Goal: Information Seeking & Learning: Find contact information

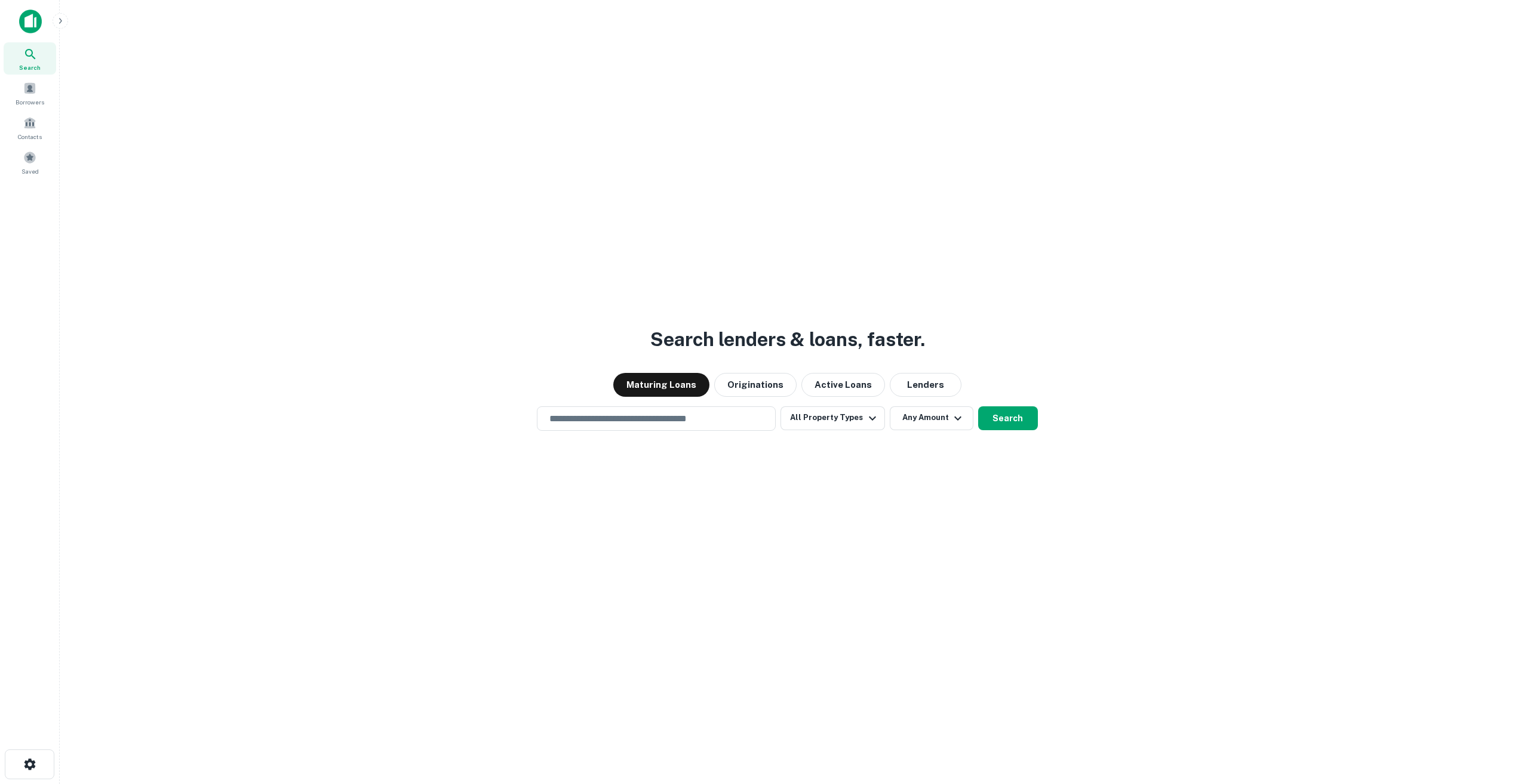
click at [841, 277] on div "Search lenders & loans, faster. Maturing Loans Originations Active Loans Lender…" at bounding box center [787, 421] width 1436 height 784
click at [646, 418] on input "text" at bounding box center [656, 419] width 228 height 14
type input "**********"
click at [857, 417] on button "All Property Types" at bounding box center [832, 418] width 104 height 24
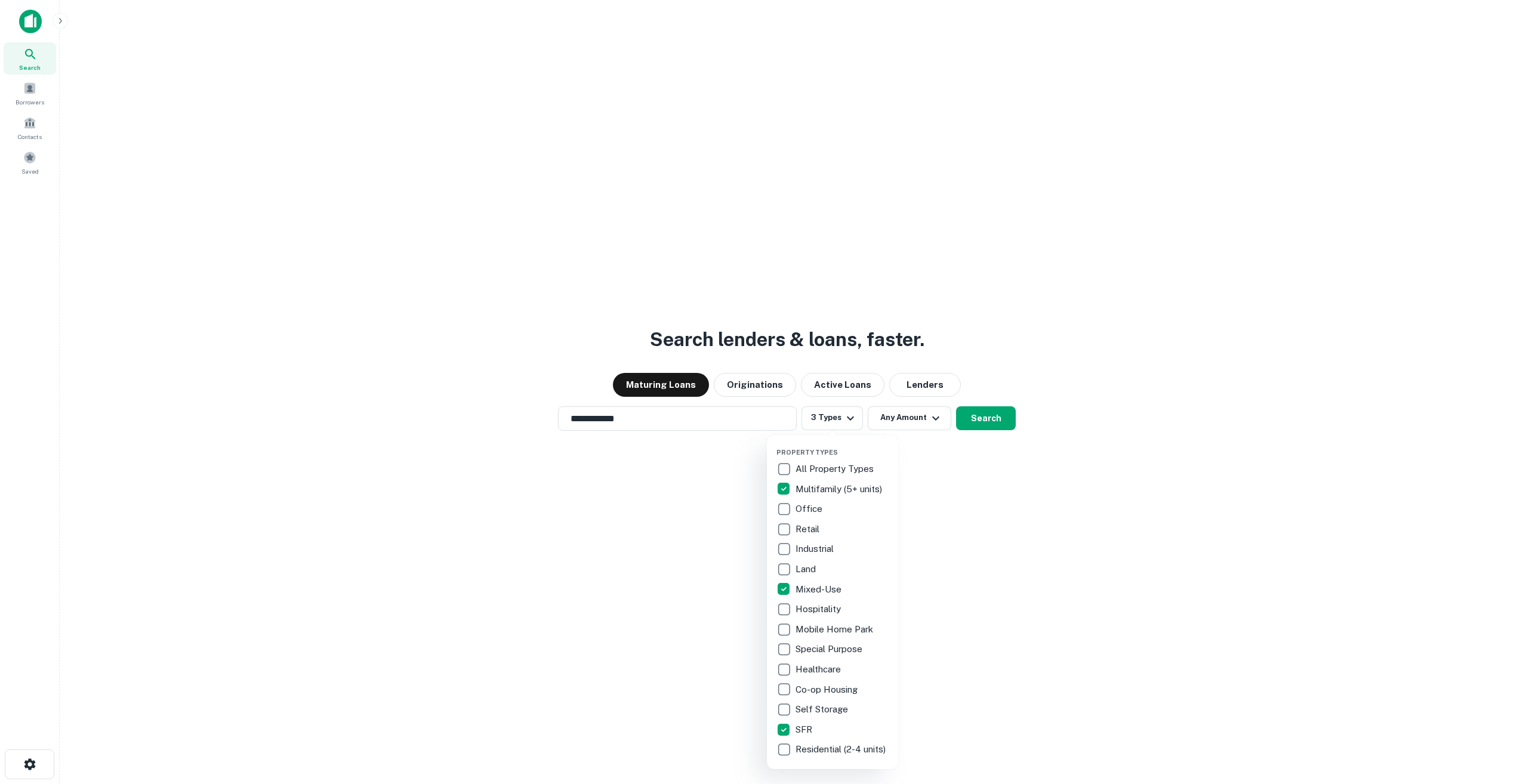
click at [775, 754] on div "Property Types All Property Types Multifamily (5+ units) Office Retail Industri…" at bounding box center [832, 602] width 131 height 334
click at [980, 417] on div at bounding box center [762, 392] width 1523 height 784
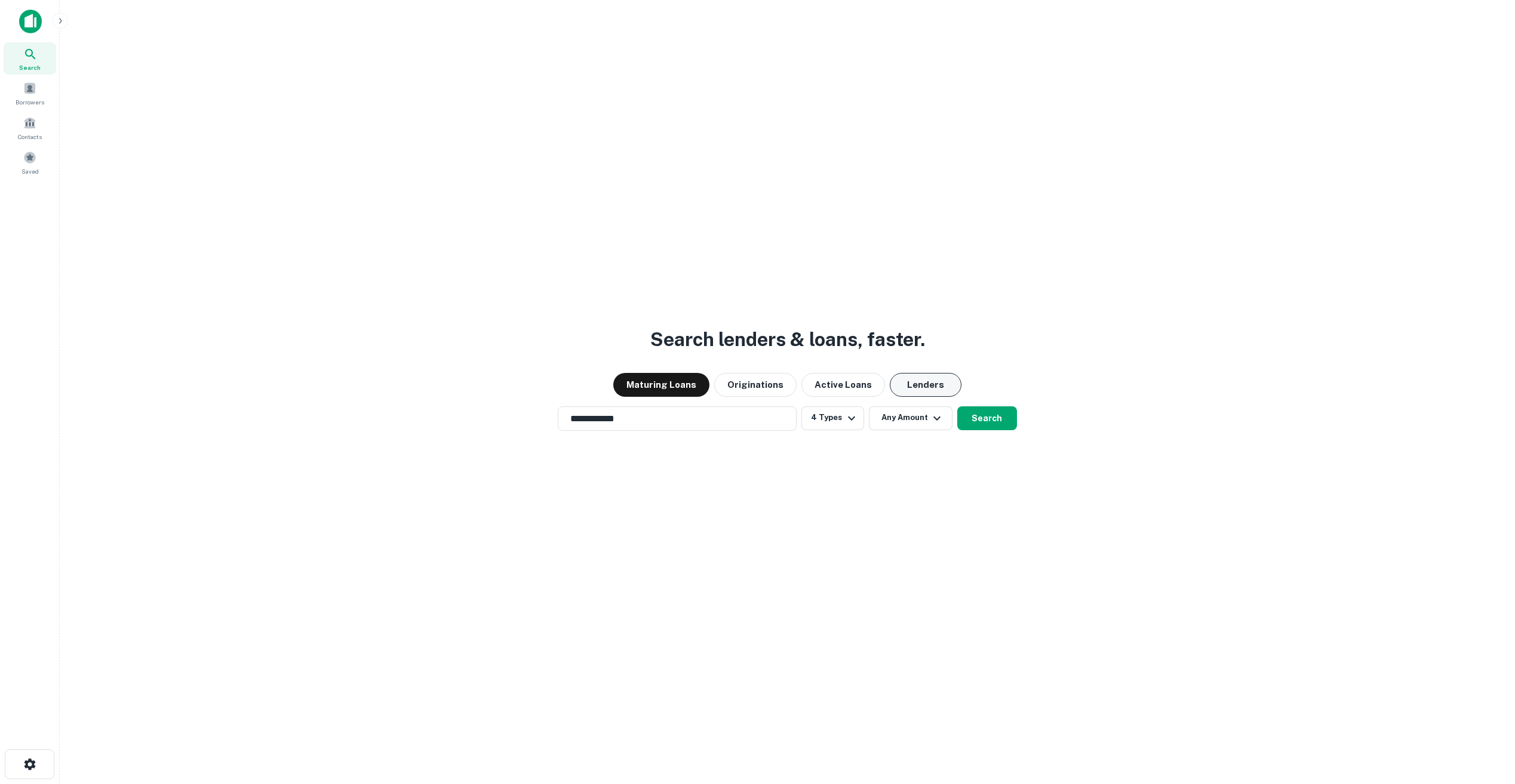
click at [914, 383] on button "Lenders" at bounding box center [925, 384] width 71 height 24
click at [996, 419] on button "Search" at bounding box center [987, 418] width 60 height 24
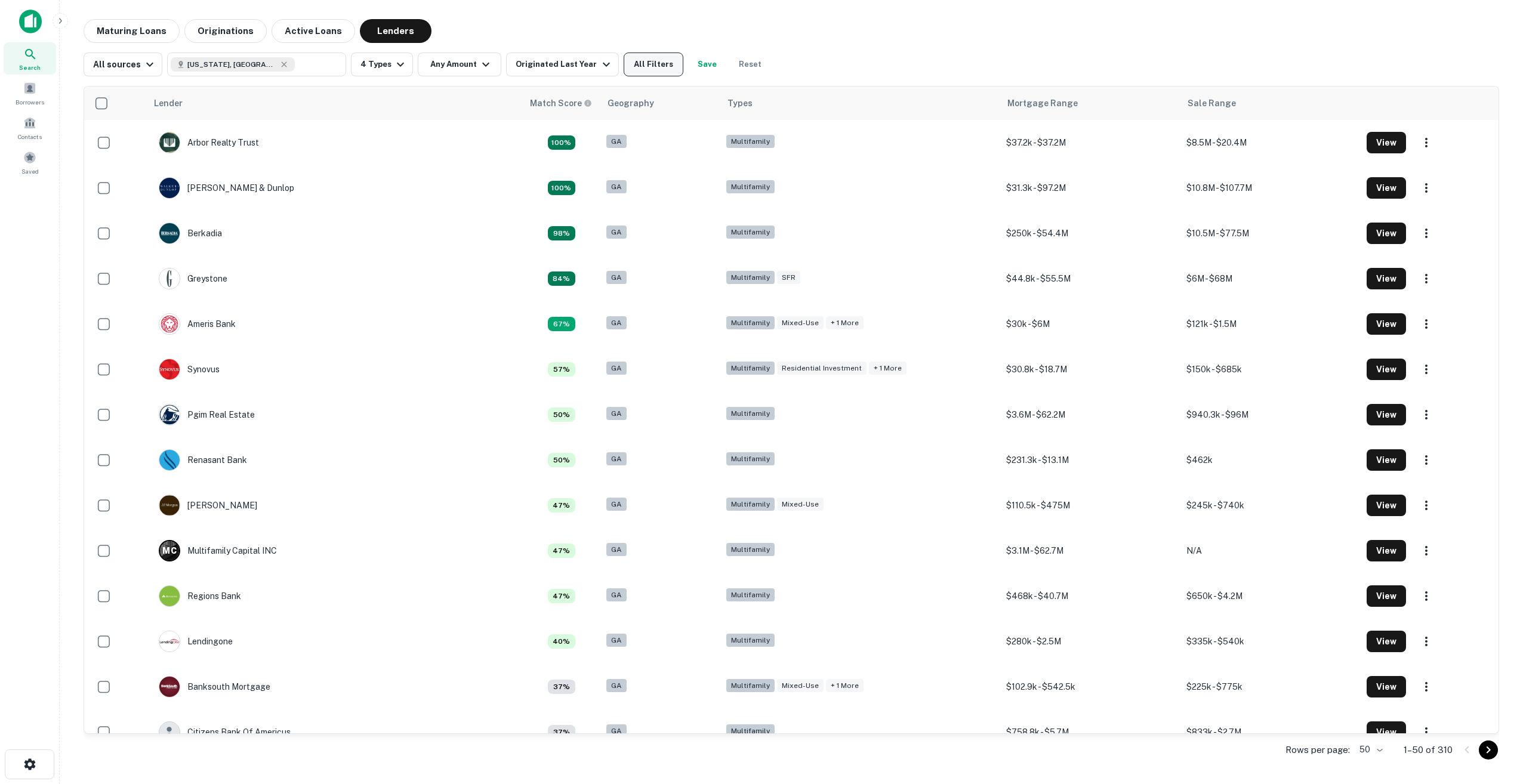
click at [648, 62] on button "All Filters" at bounding box center [654, 64] width 60 height 24
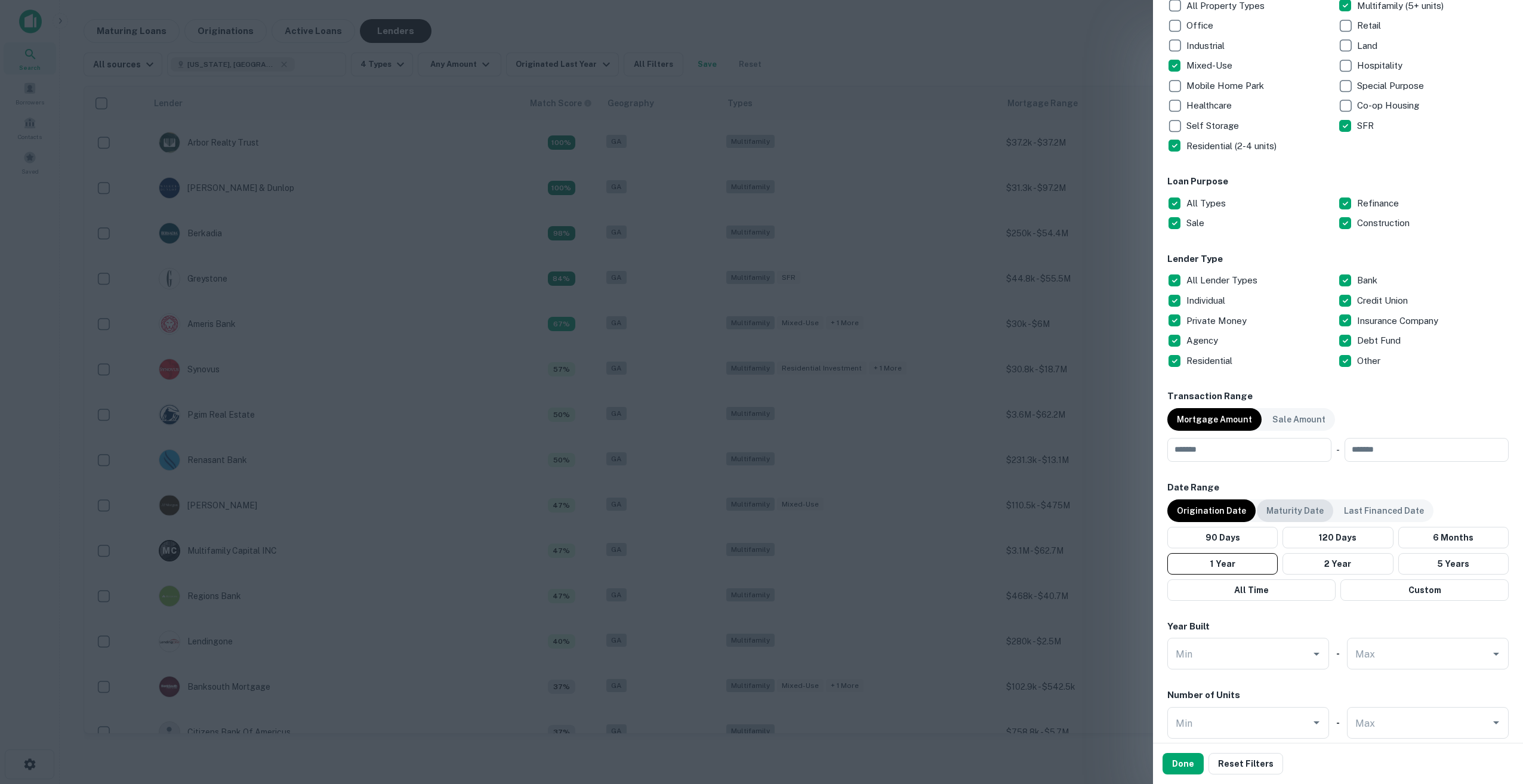
scroll to position [239, 0]
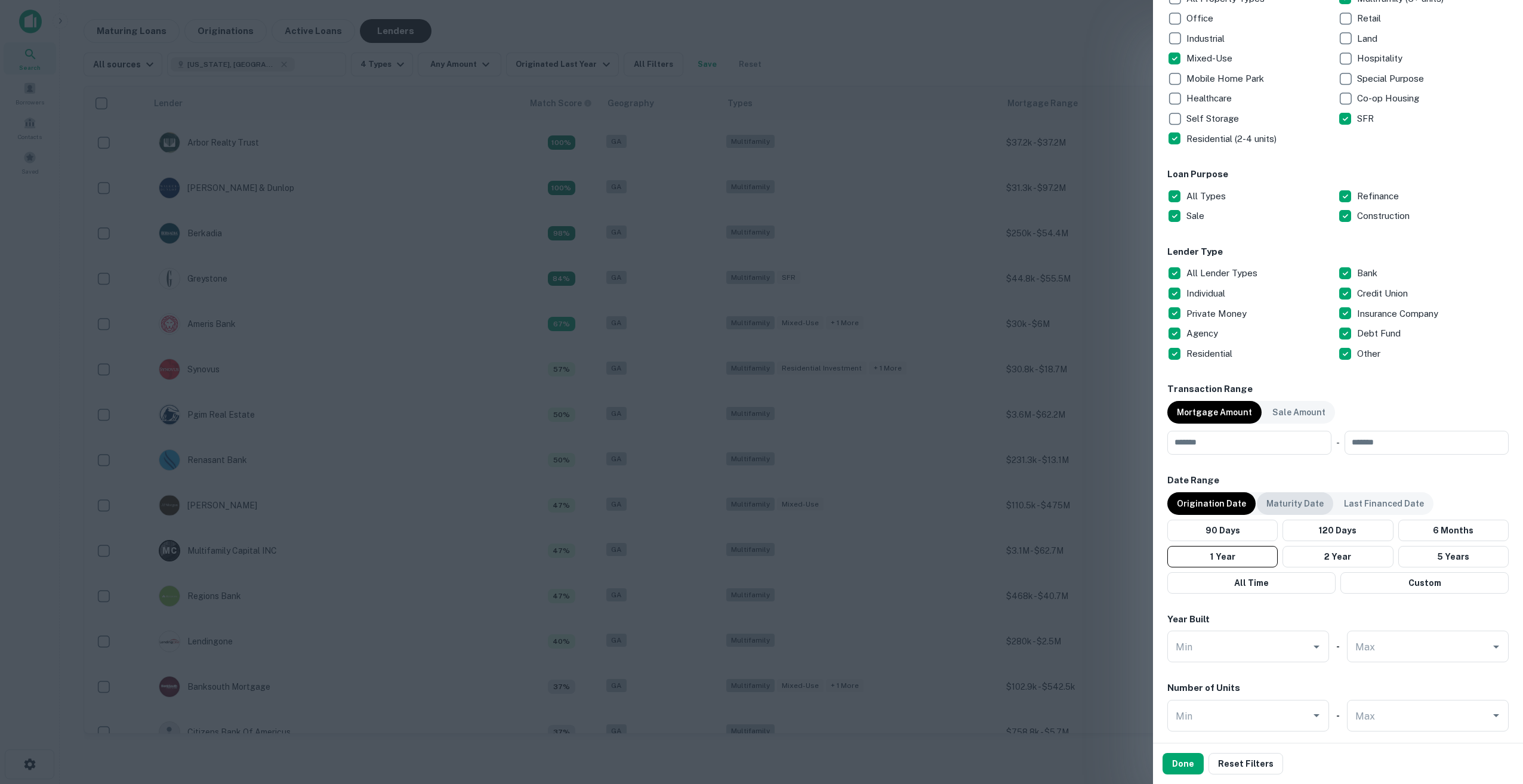
click at [1298, 509] on p "Maturity Date" at bounding box center [1295, 503] width 57 height 13
click at [1197, 499] on p "Origination Date" at bounding box center [1211, 503] width 69 height 13
click at [1271, 583] on button "All Time" at bounding box center [1251, 583] width 168 height 21
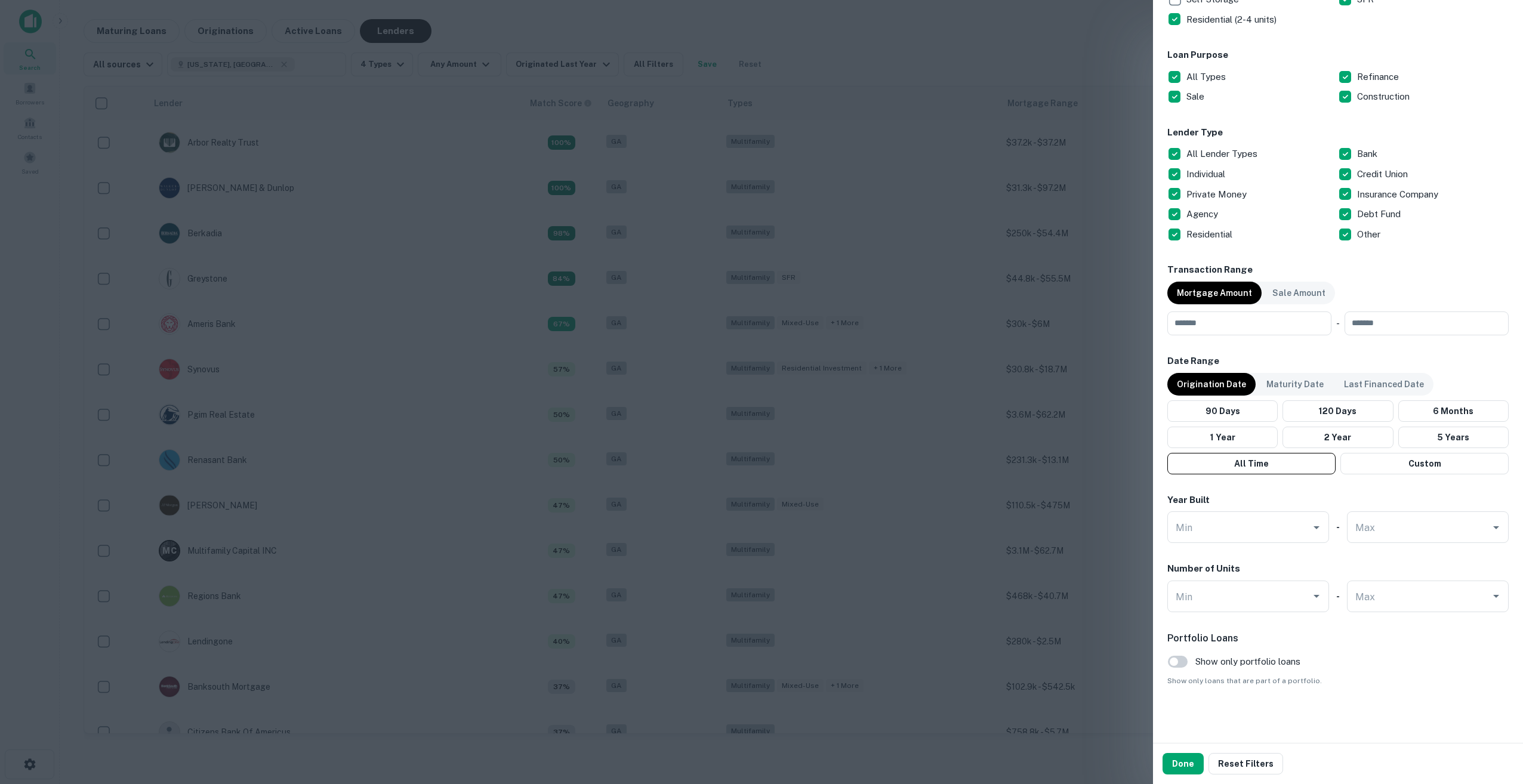
scroll to position [359, 0]
click at [1179, 760] on button "Done" at bounding box center [1183, 763] width 41 height 21
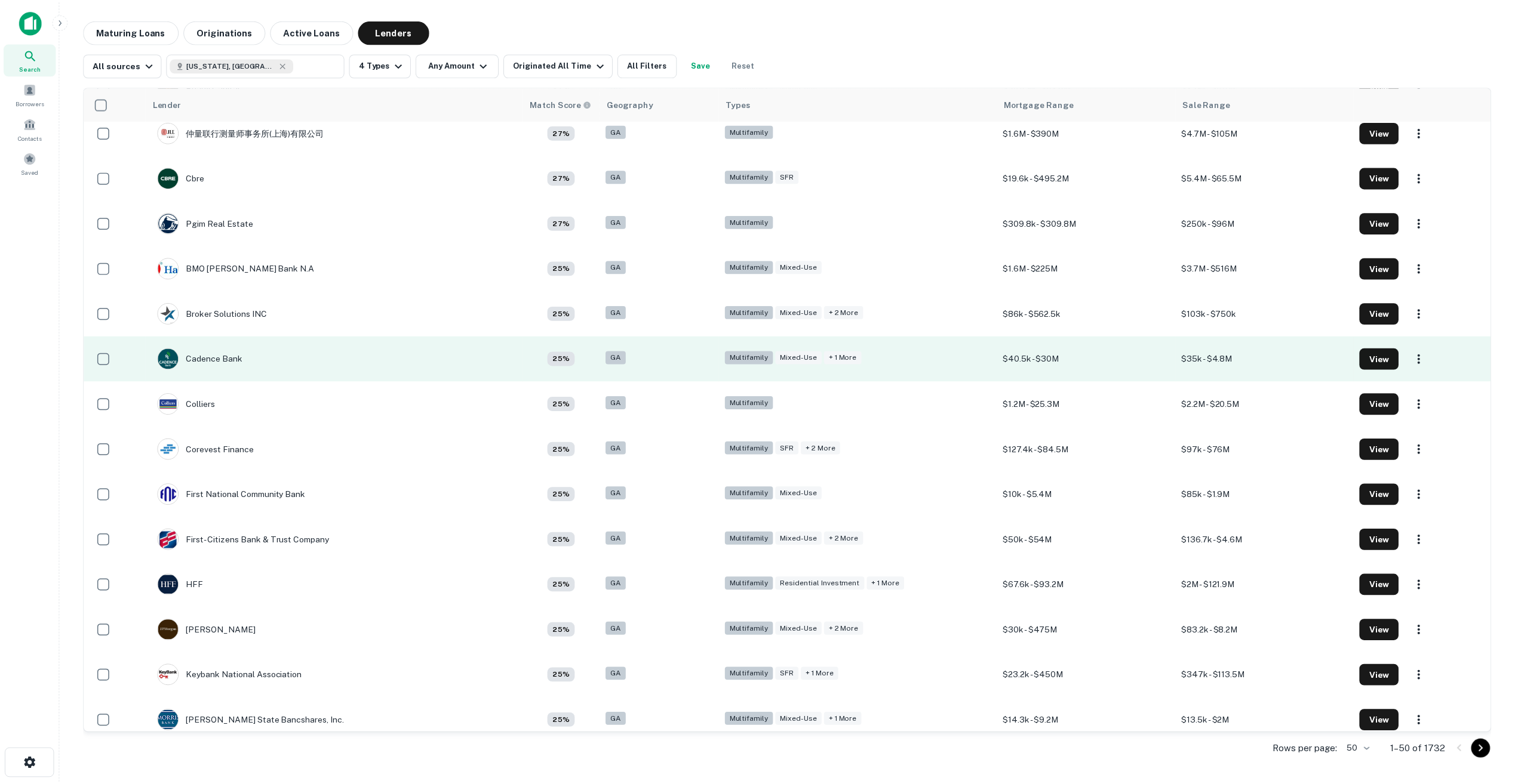
scroll to position [1313, 0]
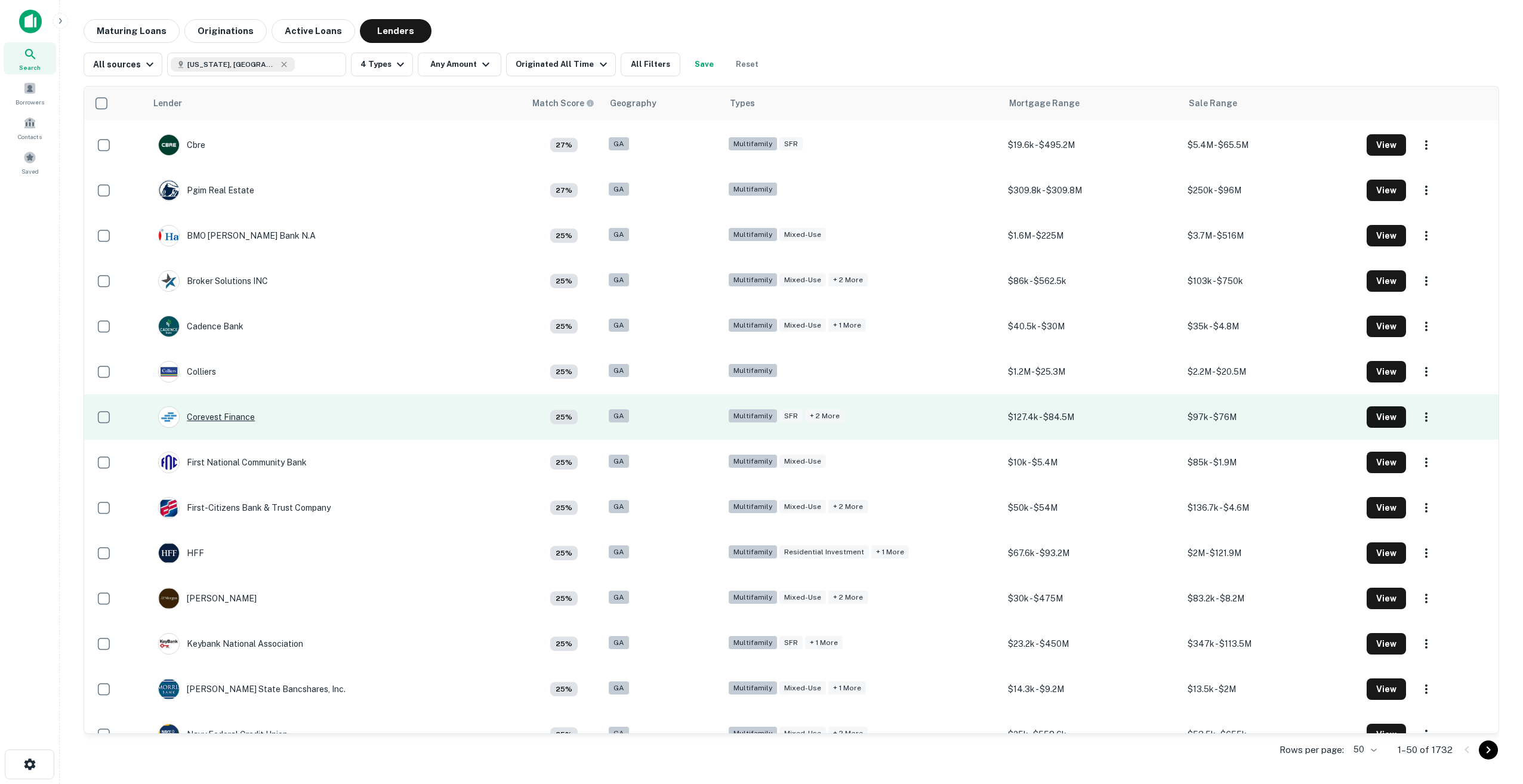
click at [237, 410] on div "Corevest Finance" at bounding box center [206, 417] width 97 height 21
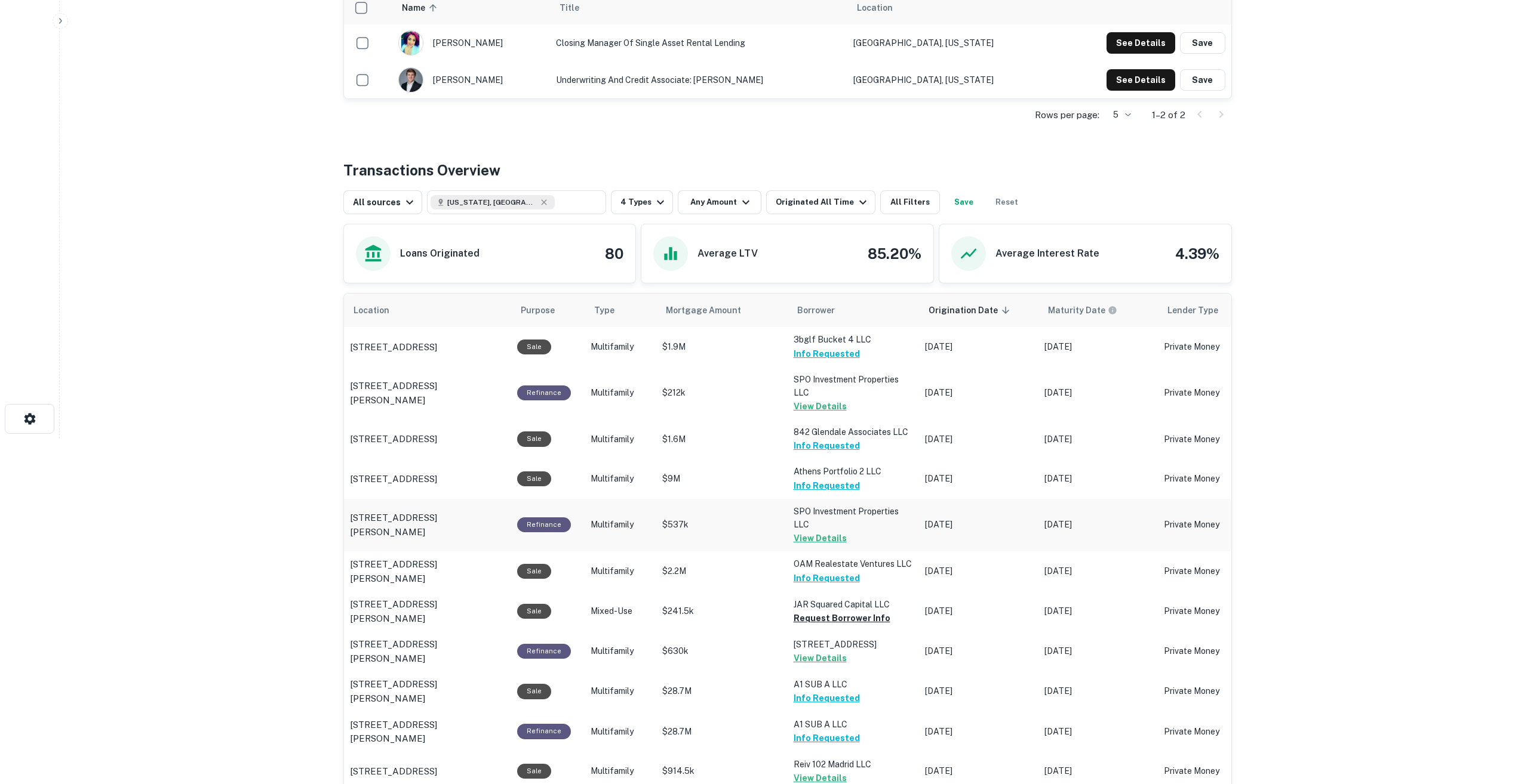
scroll to position [358, 0]
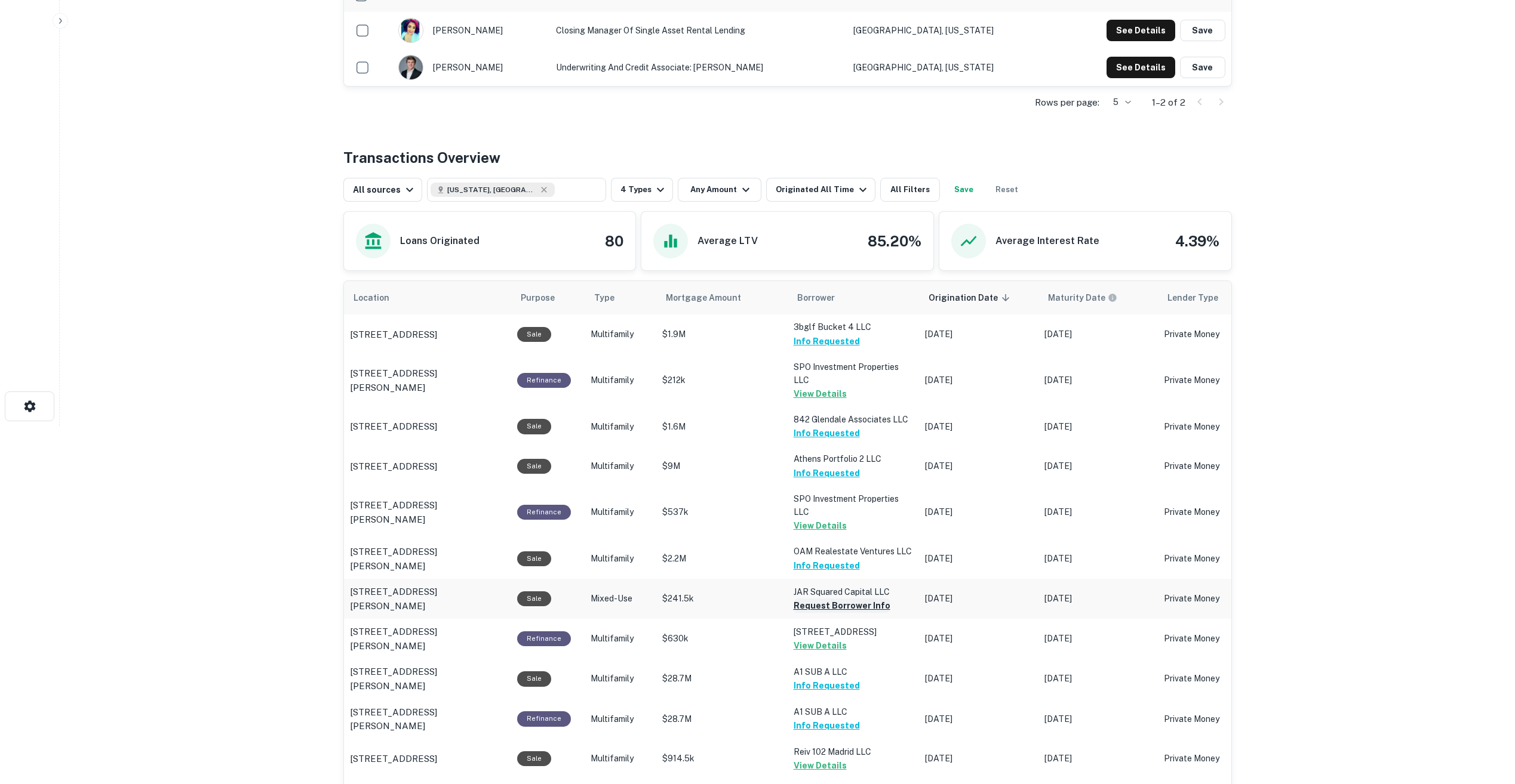
click at [824, 605] on button "Request Borrower Info" at bounding box center [841, 605] width 97 height 14
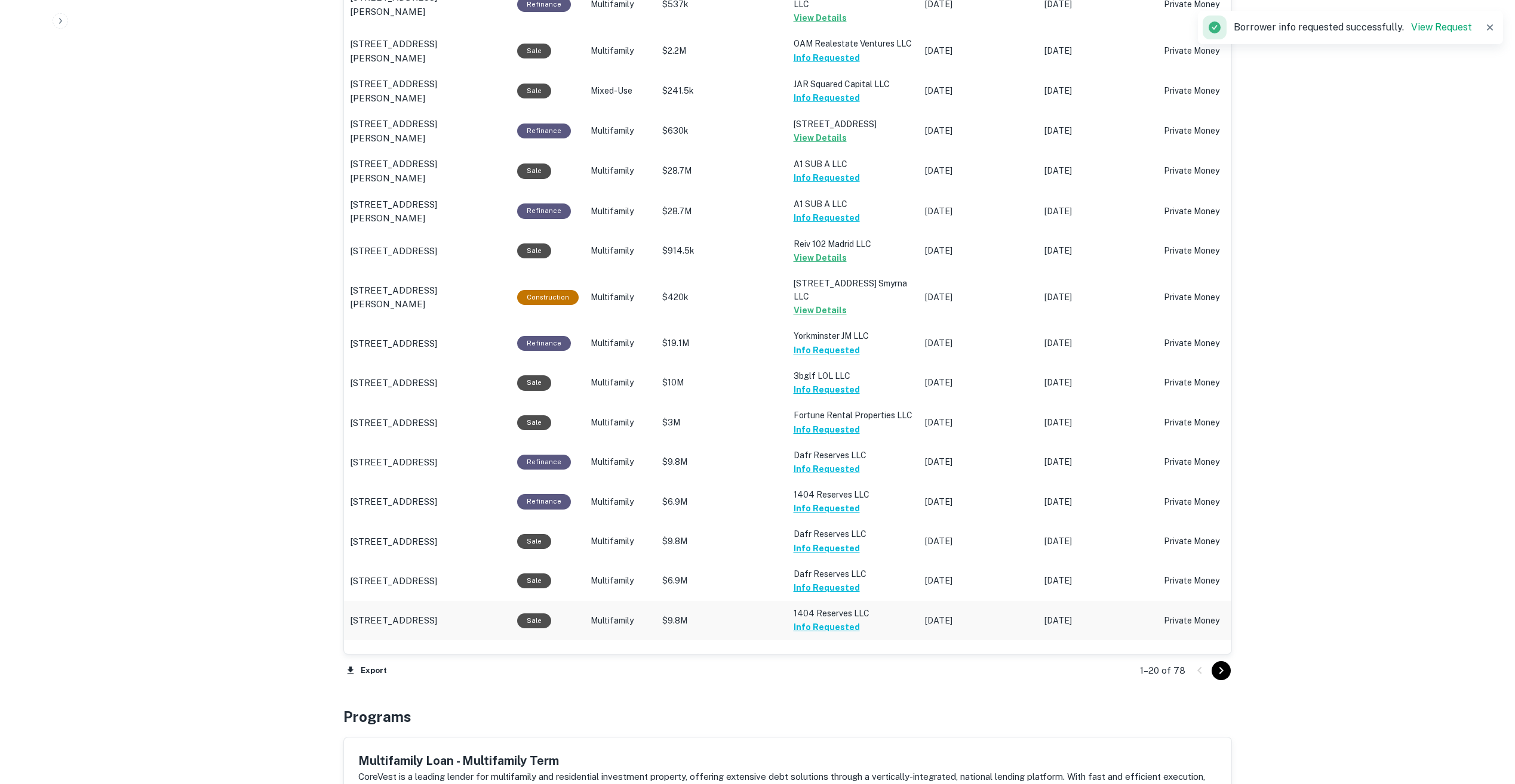
scroll to position [895, 0]
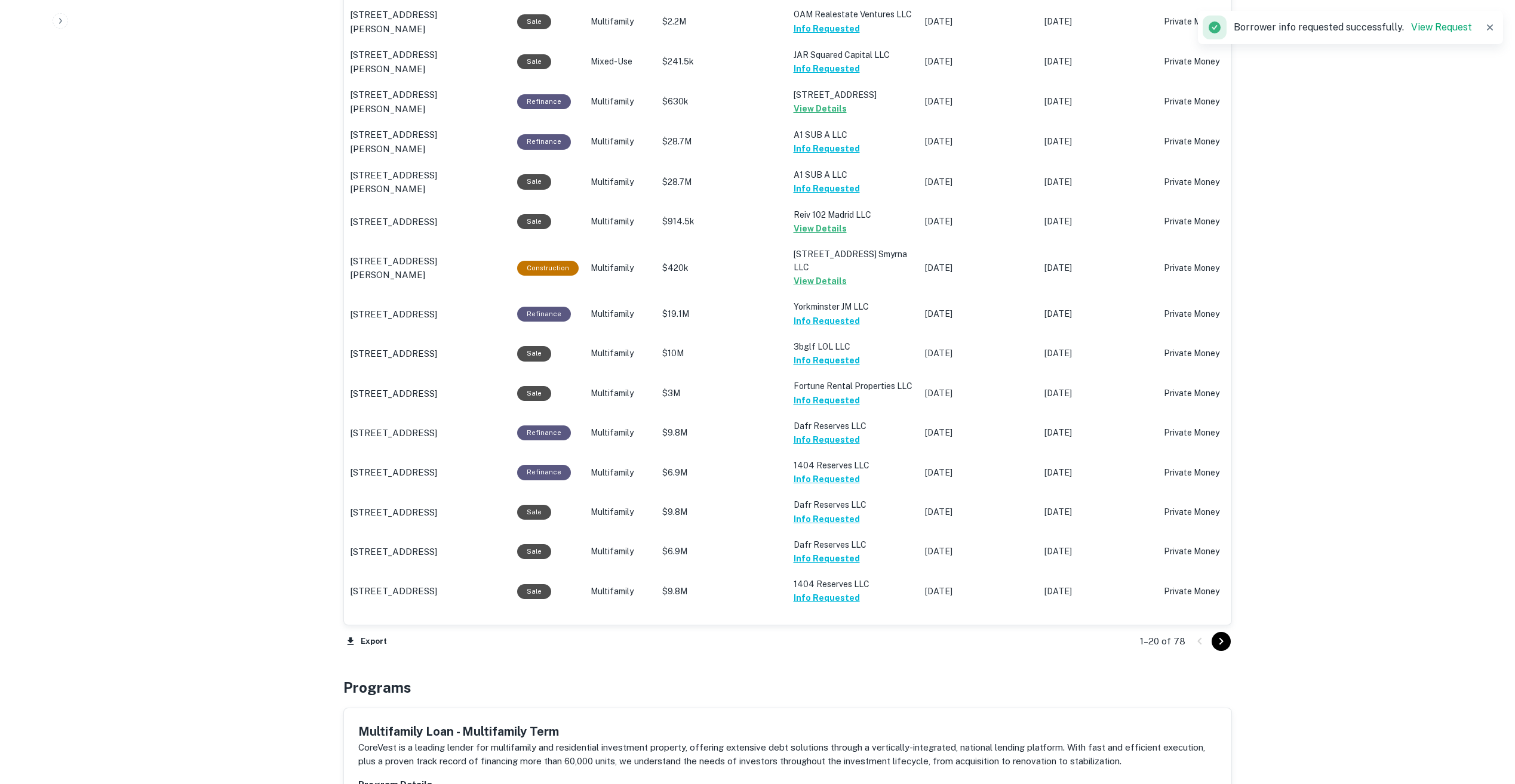
click at [1223, 647] on icon "Go to next page" at bounding box center [1221, 641] width 14 height 14
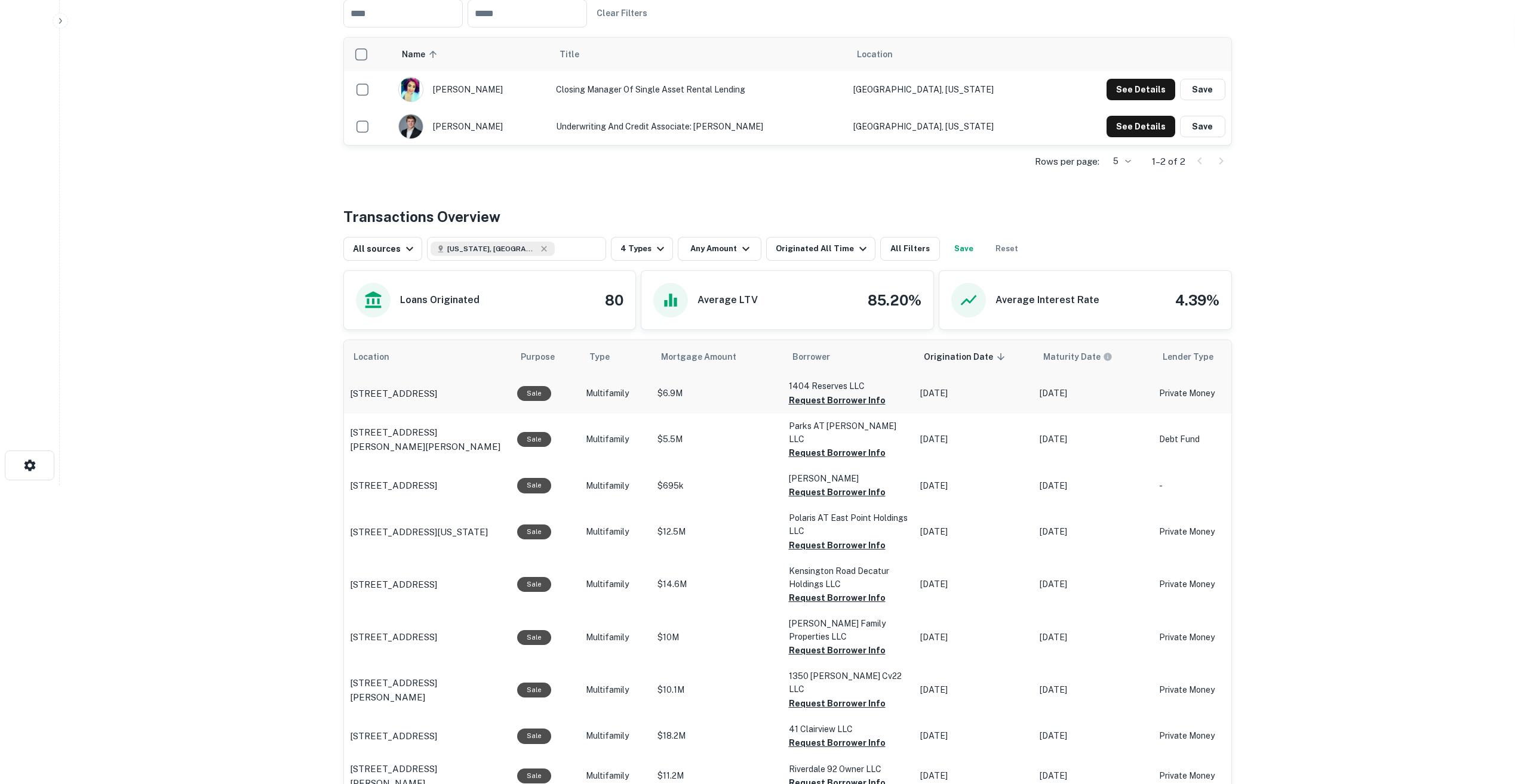
scroll to position [299, 0]
click at [852, 402] on button "Request Borrower Info" at bounding box center [837, 400] width 97 height 14
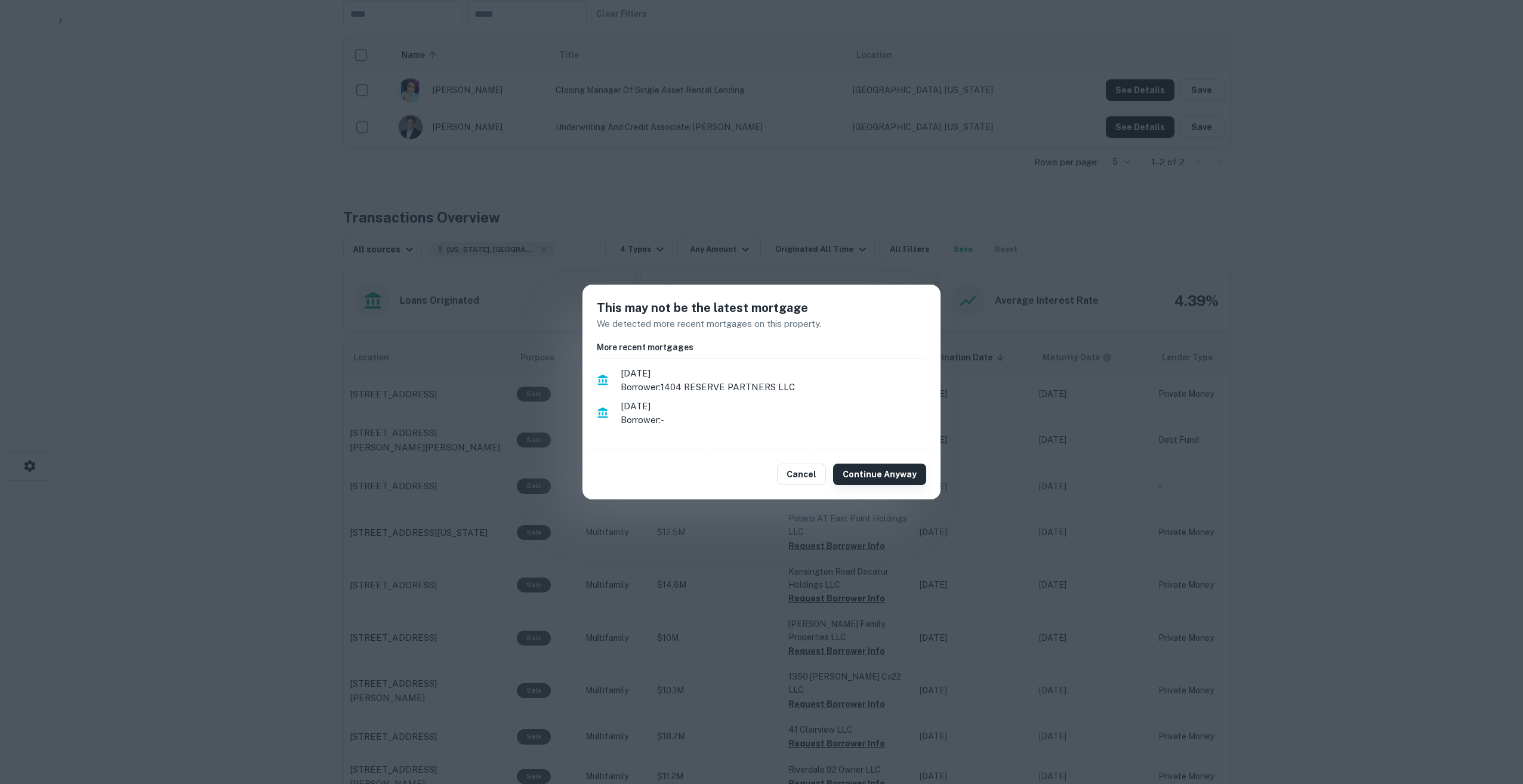
click at [883, 472] on button "Continue Anyway" at bounding box center [879, 474] width 93 height 21
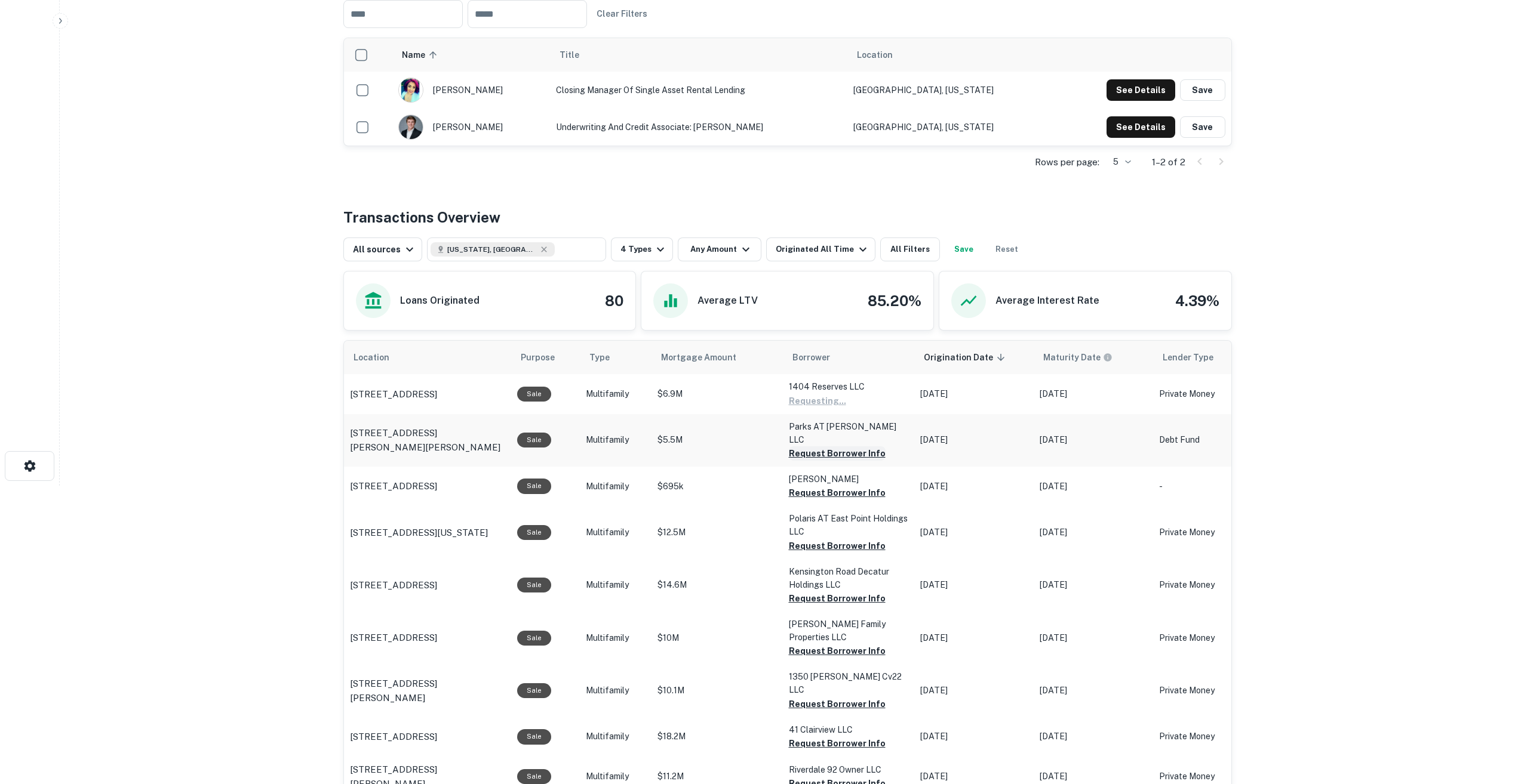
click at [835, 408] on button "Request Borrower Info" at bounding box center [817, 400] width 57 height 14
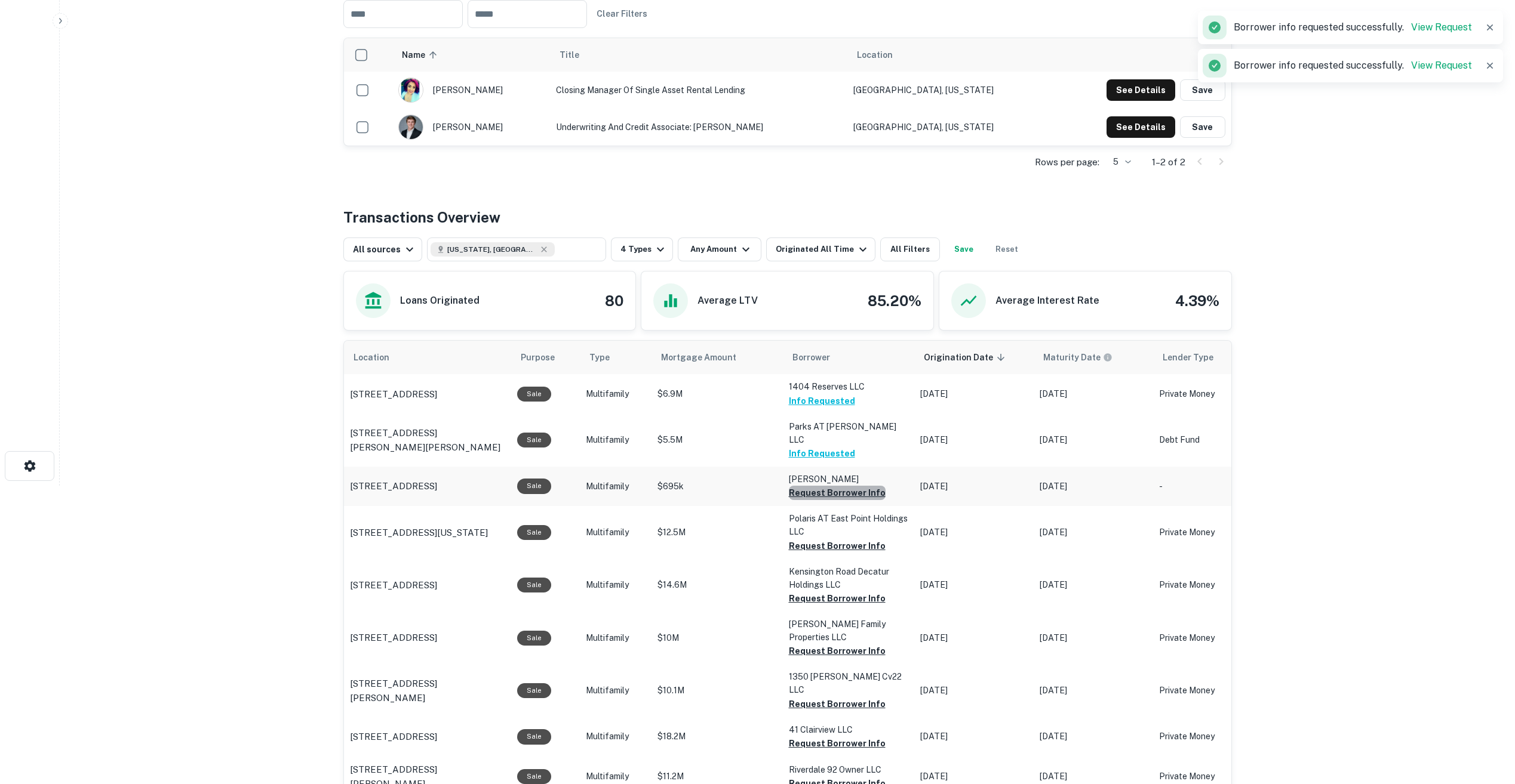
click at [856, 485] on button "Request Borrower Info" at bounding box center [837, 492] width 97 height 14
click at [833, 500] on button "Request Borrower Info" at bounding box center [817, 492] width 57 height 14
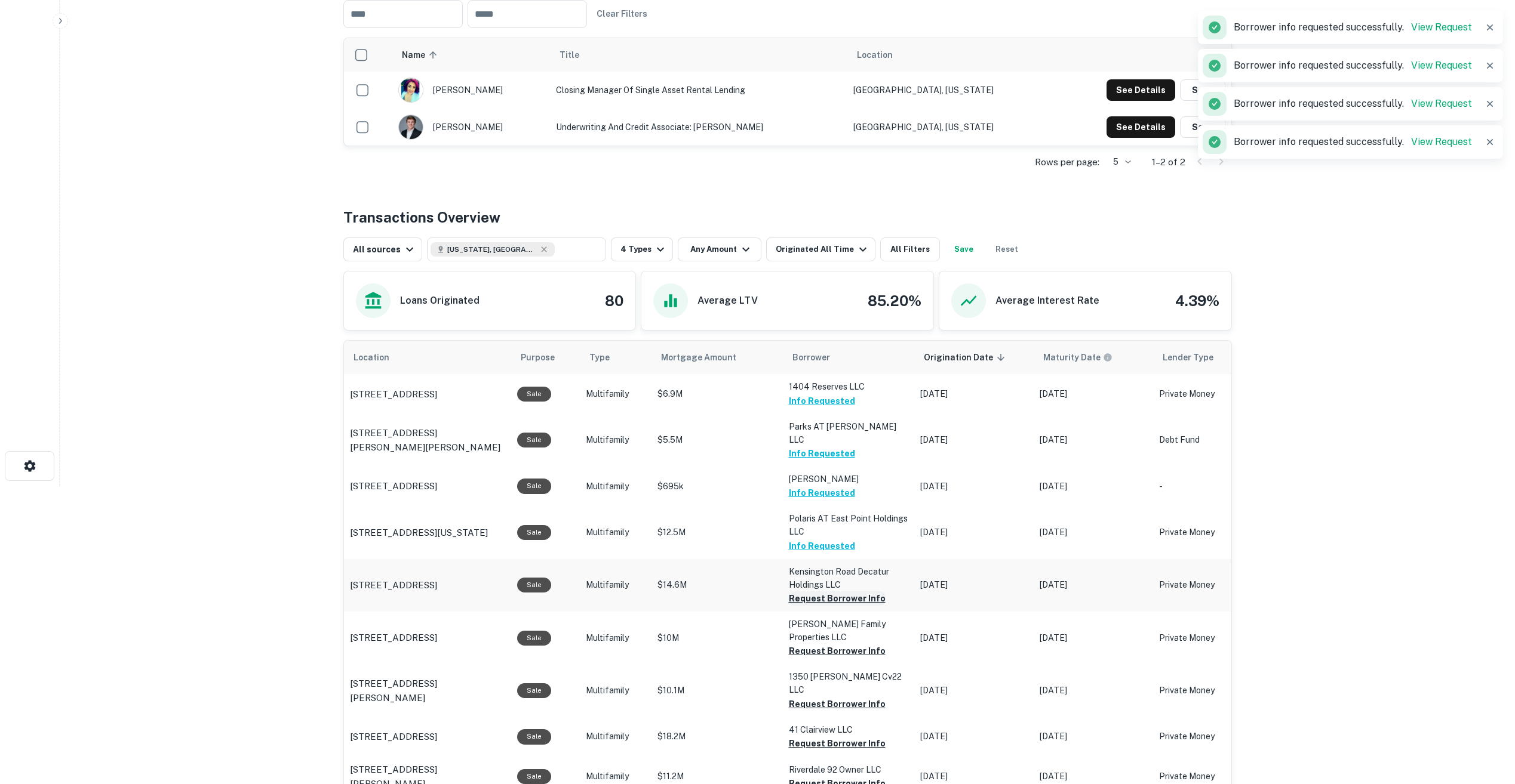
click at [827, 591] on button "Request Borrower Info" at bounding box center [837, 598] width 97 height 14
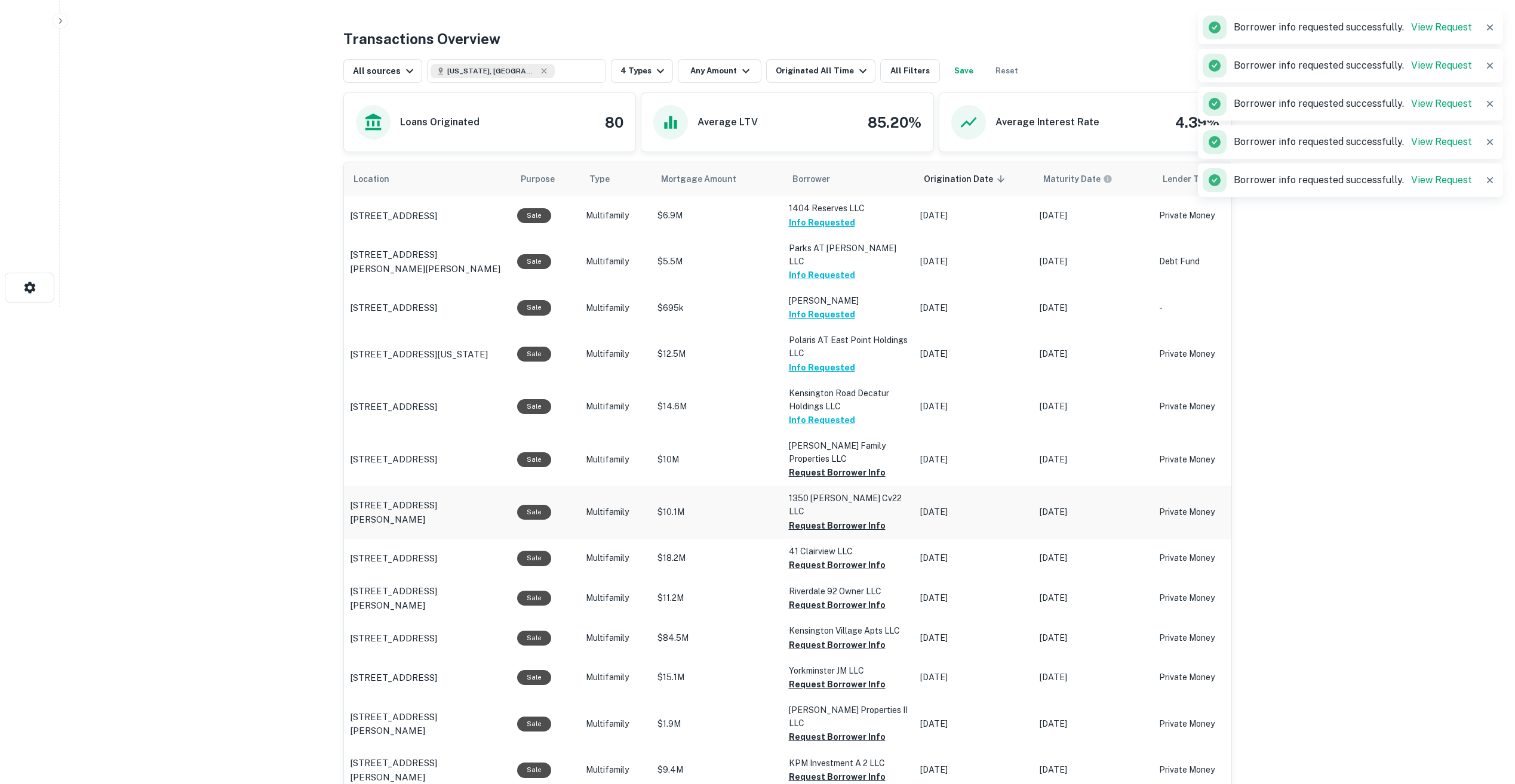
scroll to position [477, 0]
click at [834, 465] on button "Request Borrower Info" at bounding box center [837, 472] width 97 height 14
click at [839, 518] on button "Request Borrower Info" at bounding box center [837, 525] width 97 height 14
click at [829, 533] on button "Request Borrower Info" at bounding box center [817, 525] width 57 height 14
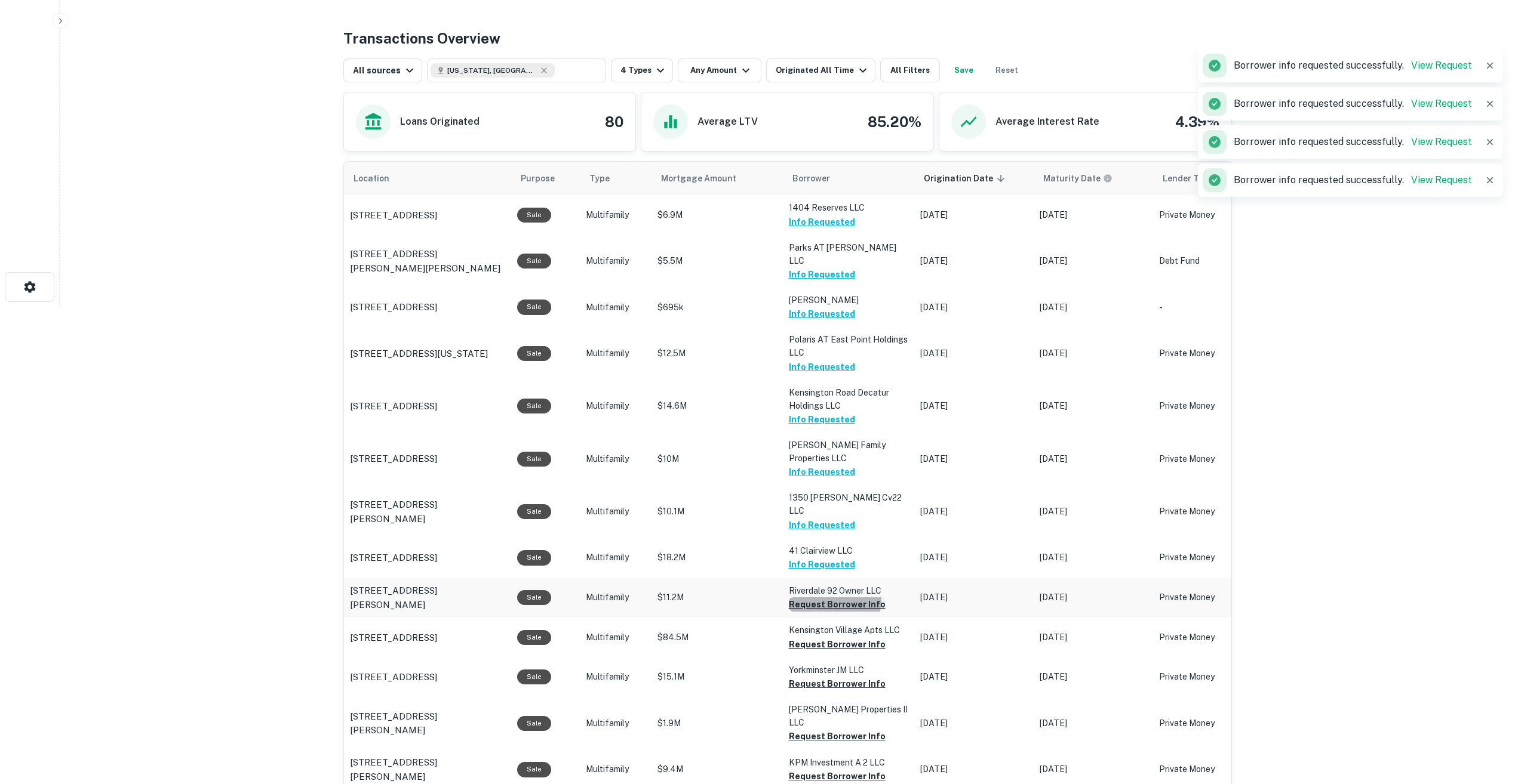
click at [832, 597] on button "Request Borrower Info" at bounding box center [837, 604] width 97 height 14
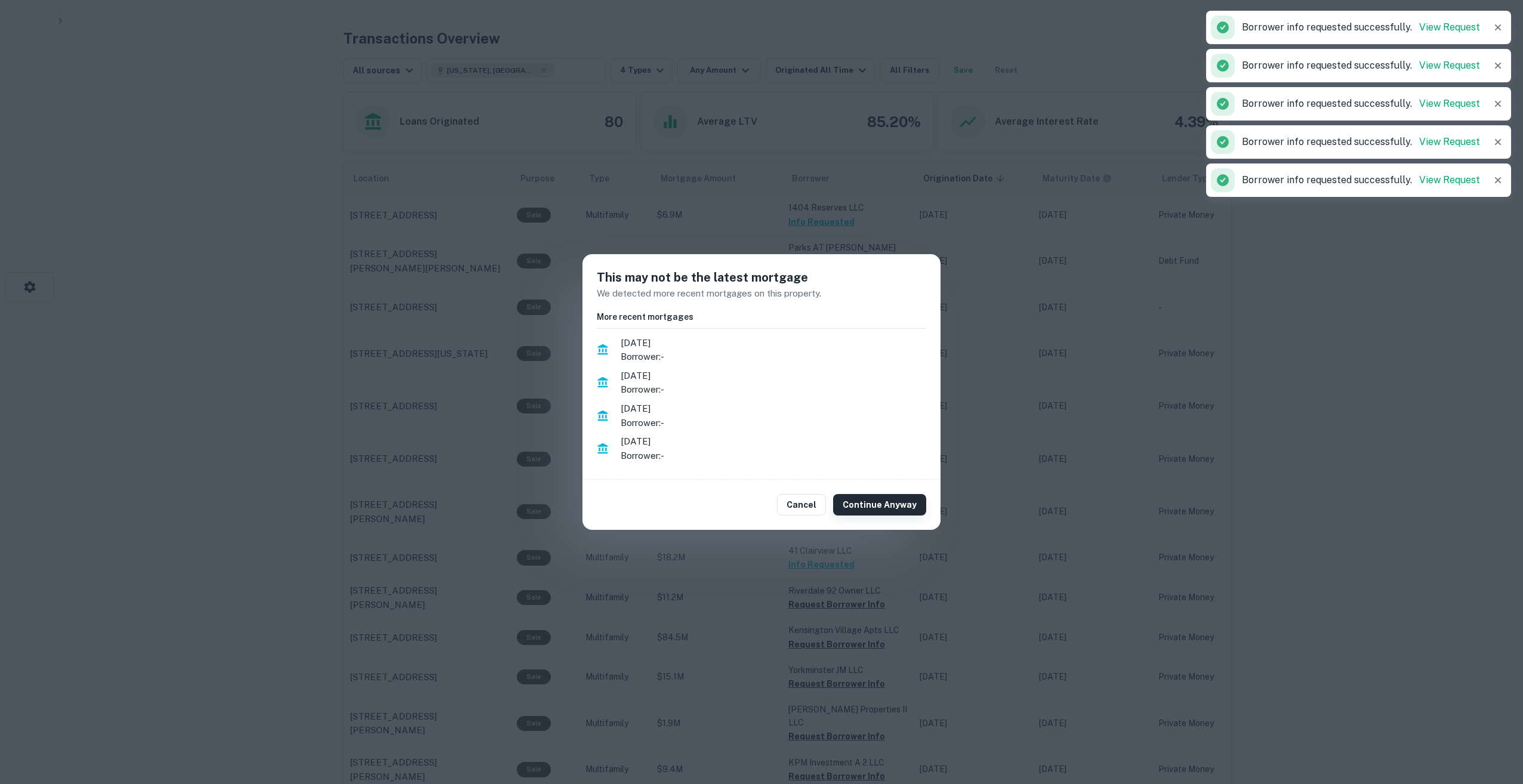
click at [864, 495] on button "Continue Anyway" at bounding box center [879, 504] width 93 height 21
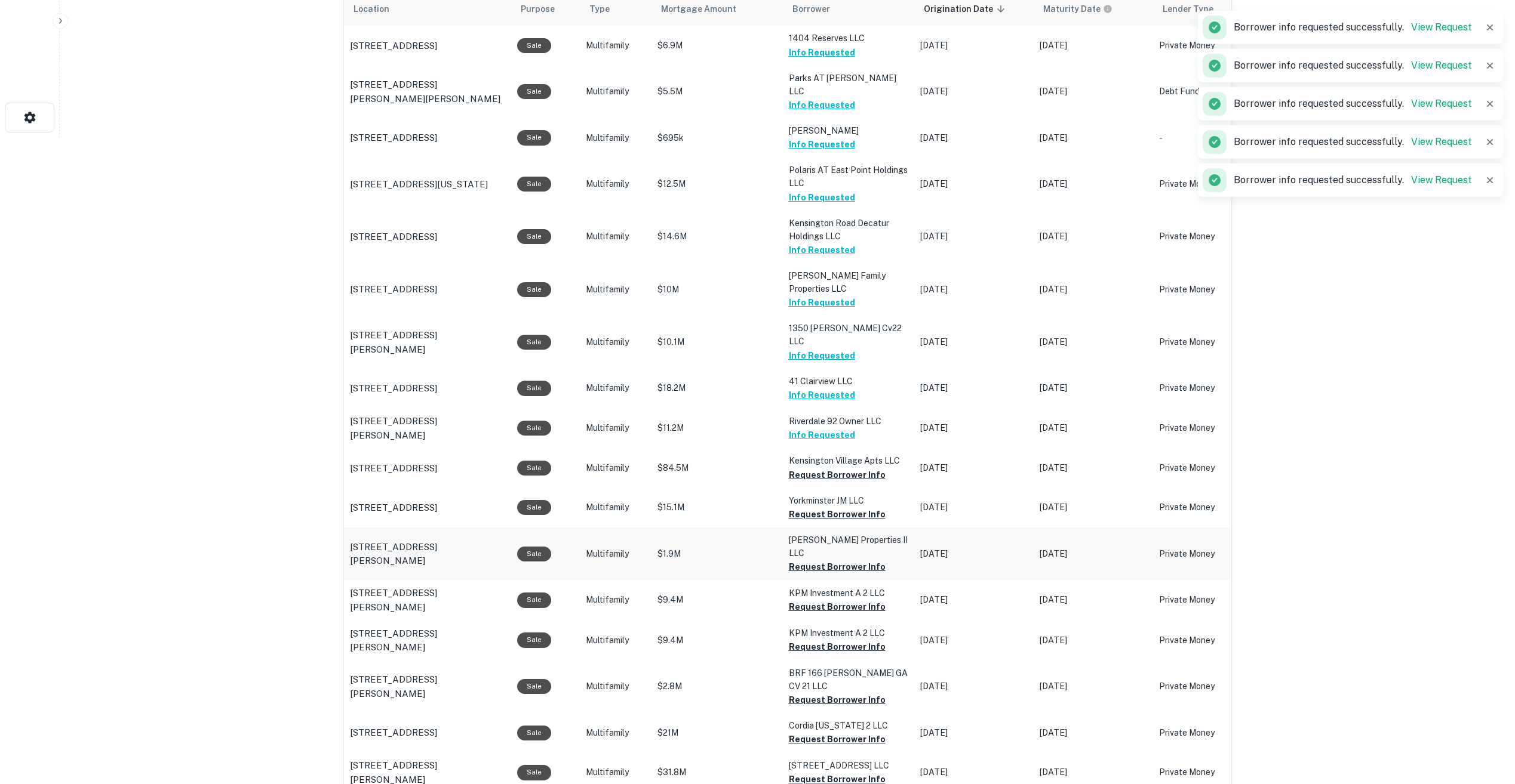
scroll to position [656, 0]
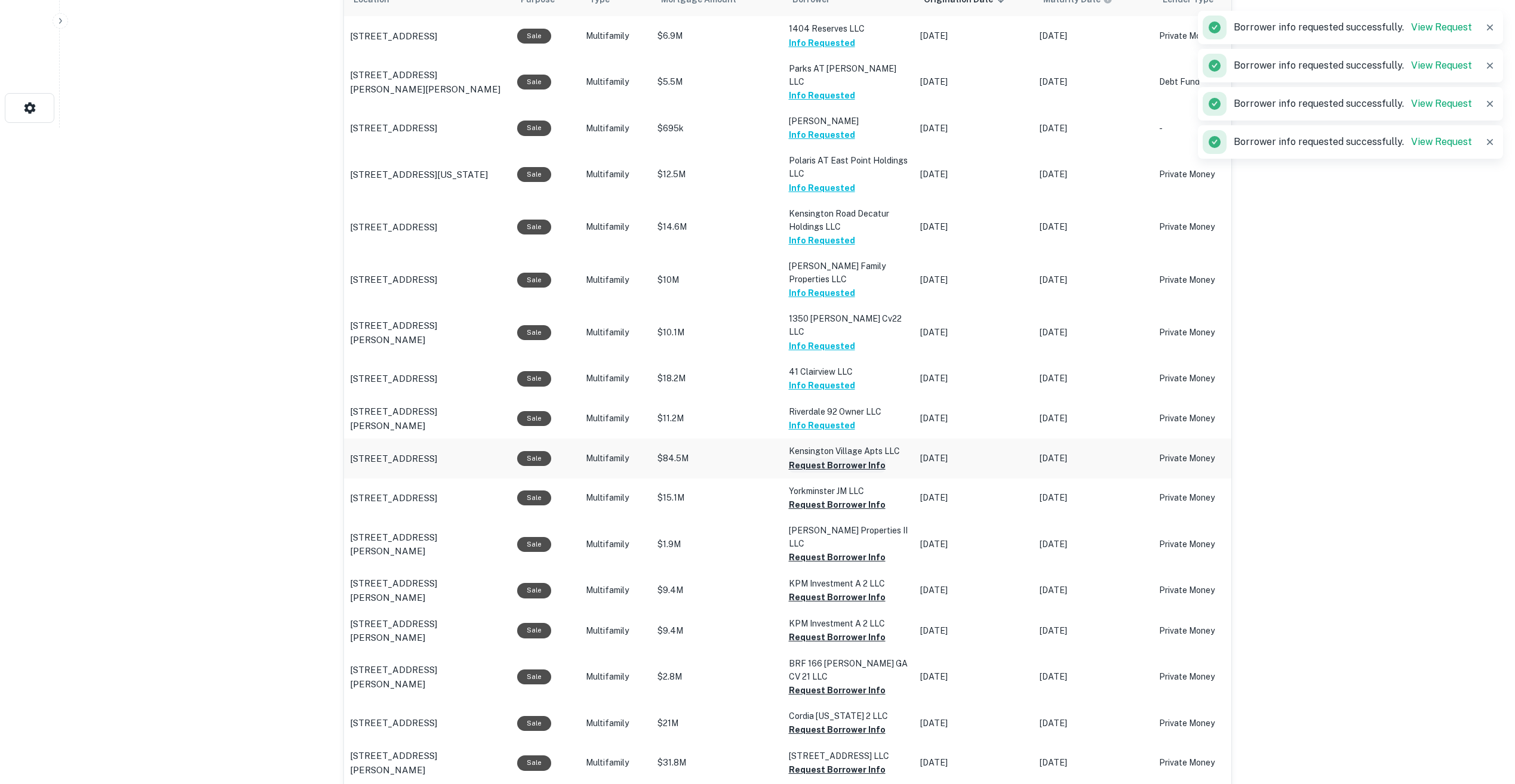
click at [822, 458] on button "Request Borrower Info" at bounding box center [837, 465] width 97 height 14
click at [825, 498] on button "Request Borrower Info" at bounding box center [837, 504] width 97 height 14
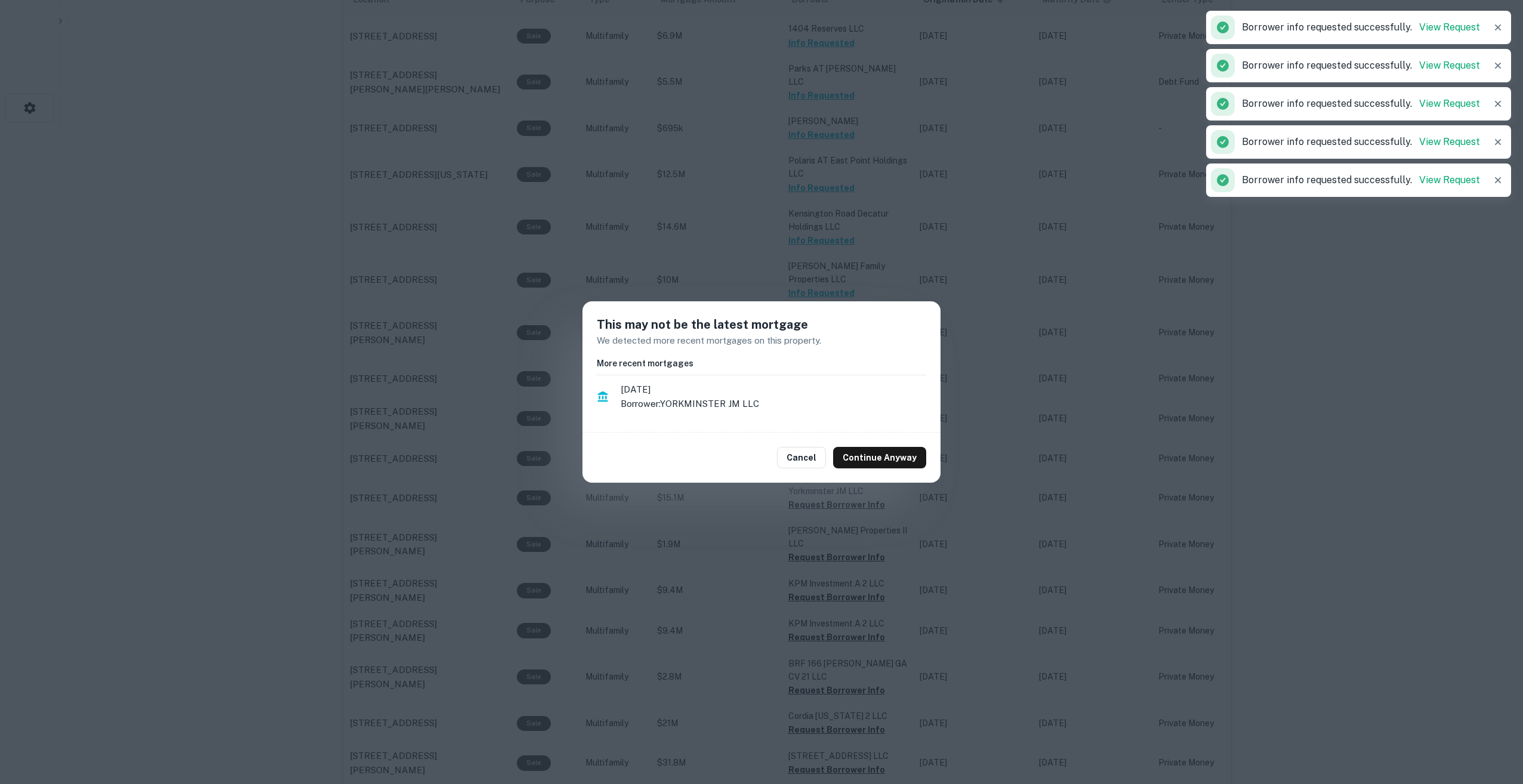
drag, startPoint x: 861, startPoint y: 463, endPoint x: 850, endPoint y: 498, distance: 36.7
click at [861, 464] on button "Continue Anyway" at bounding box center [879, 457] width 93 height 21
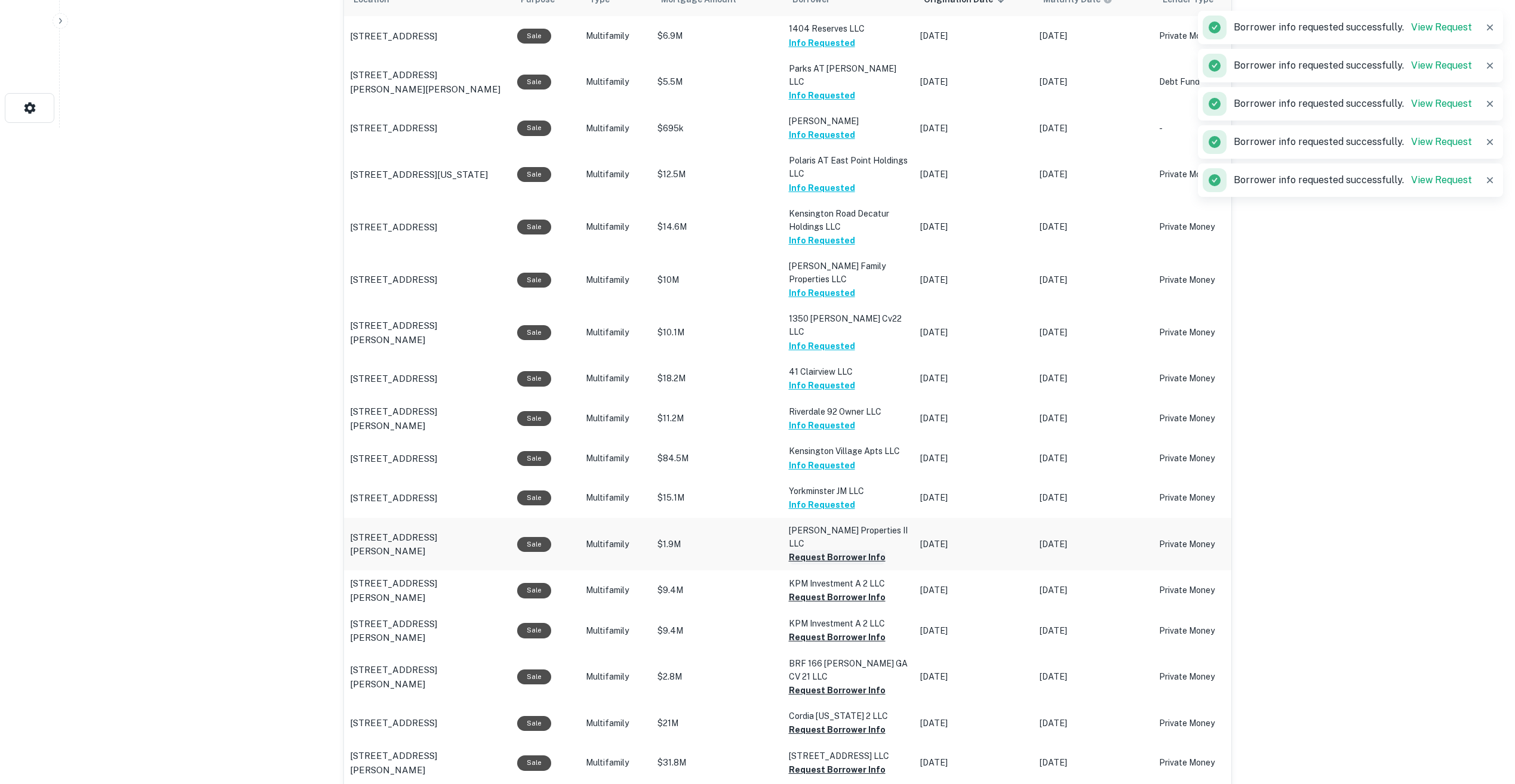
click at [838, 550] on button "Request Borrower Info" at bounding box center [837, 557] width 97 height 14
click at [838, 590] on button "Request Borrower Info" at bounding box center [837, 597] width 97 height 14
click at [822, 630] on button "Request Borrower Info" at bounding box center [837, 637] width 97 height 14
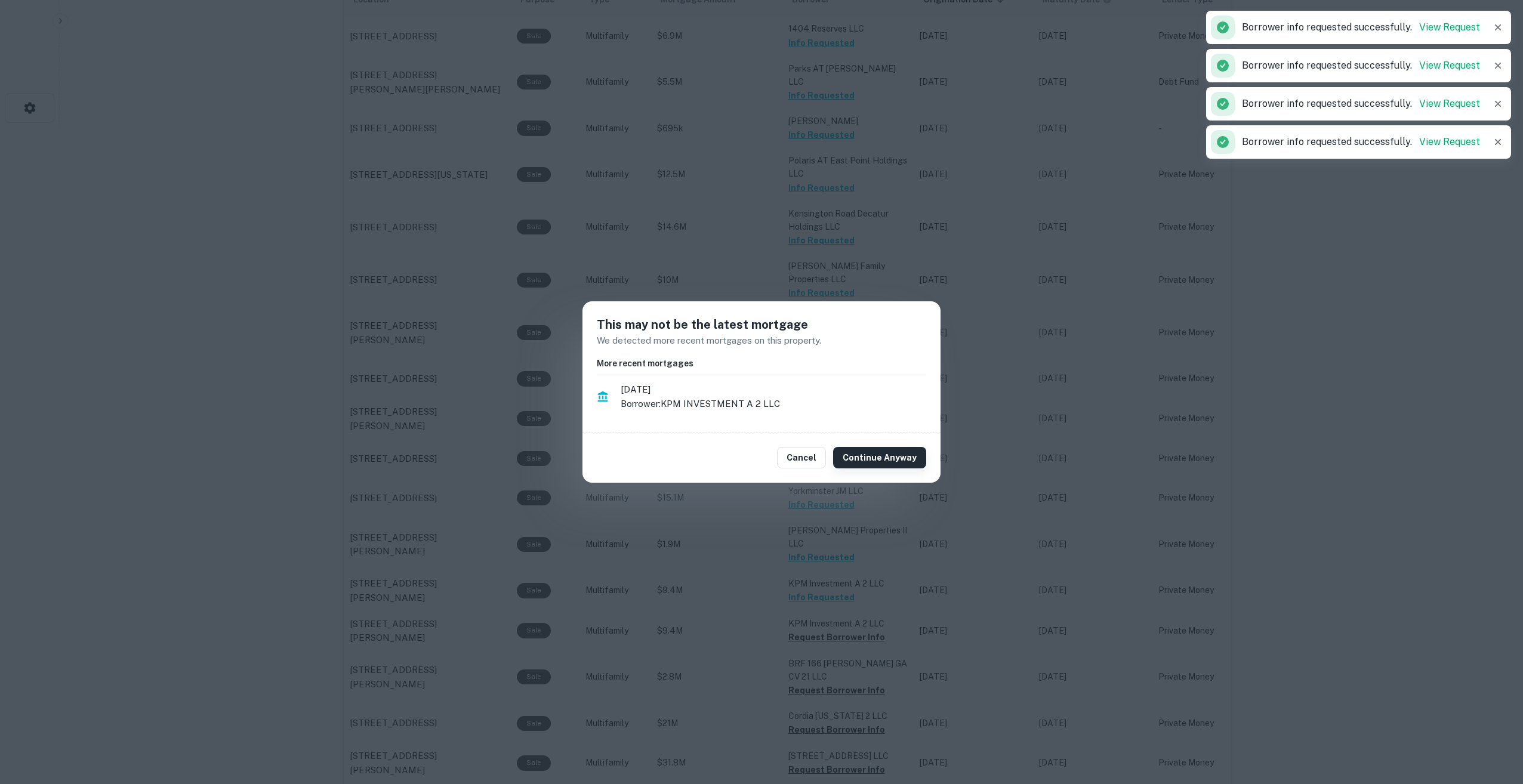
click at [877, 463] on button "Continue Anyway" at bounding box center [879, 457] width 93 height 21
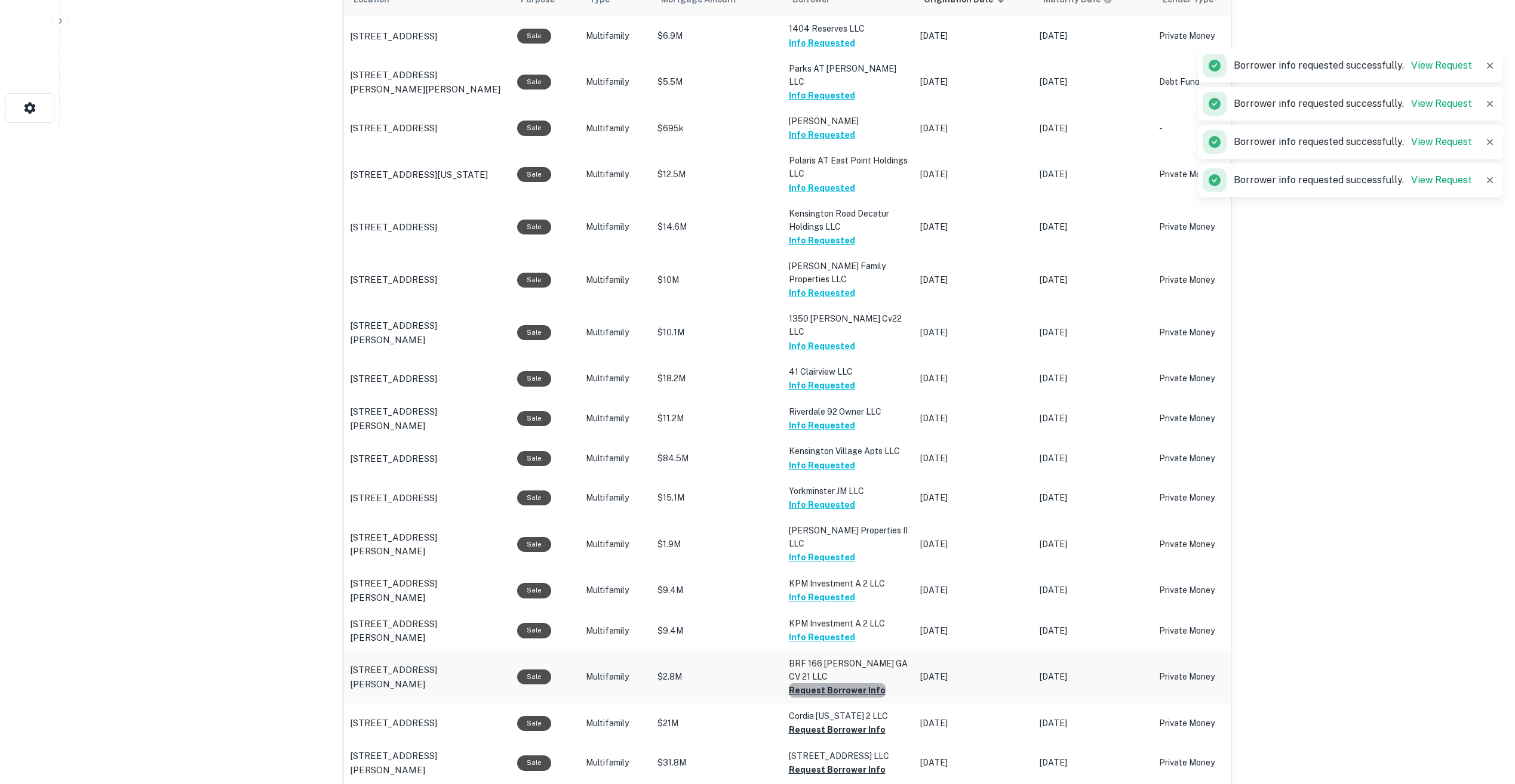
click at [848, 683] on button "Request Borrower Info" at bounding box center [837, 690] width 97 height 14
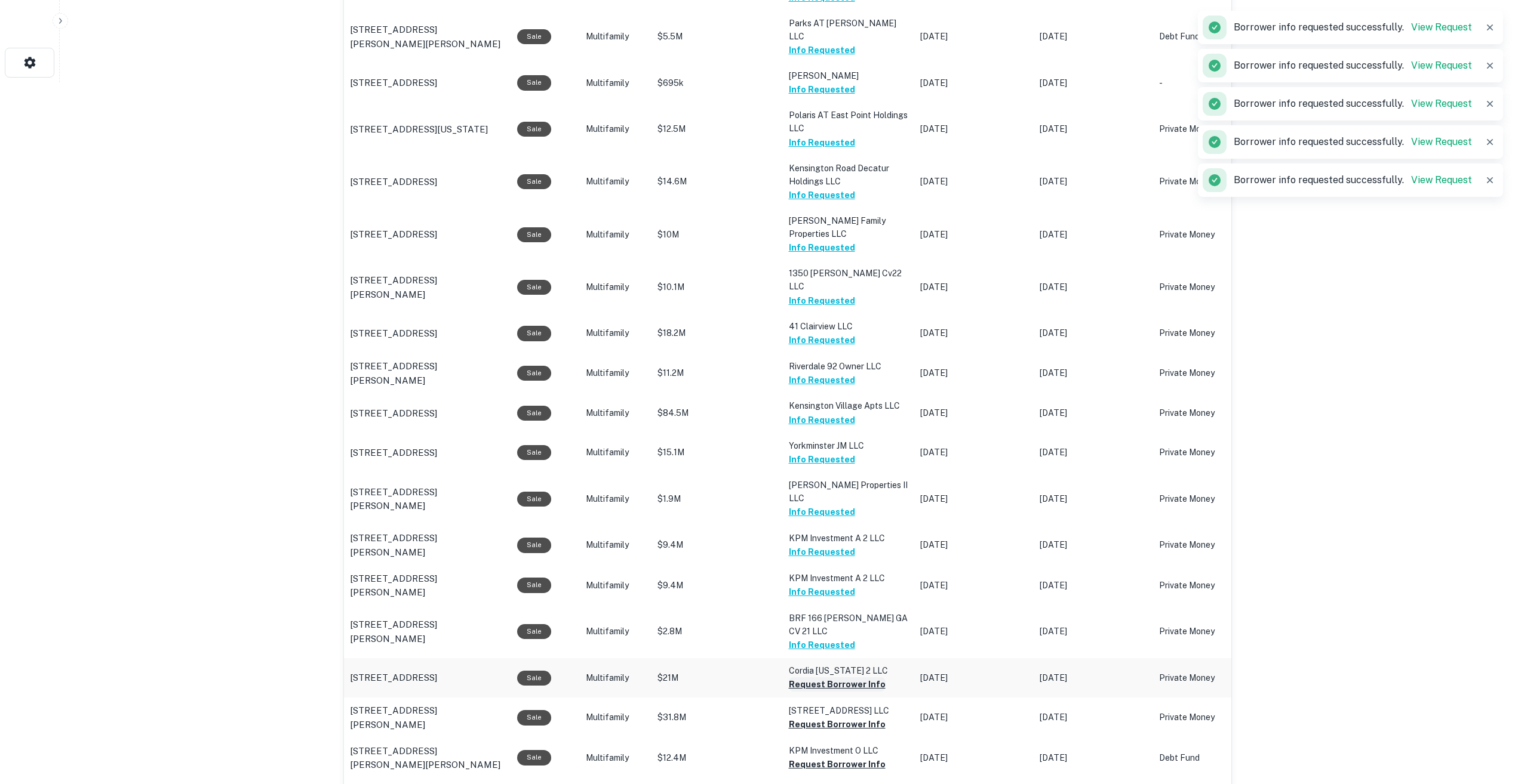
scroll to position [776, 0]
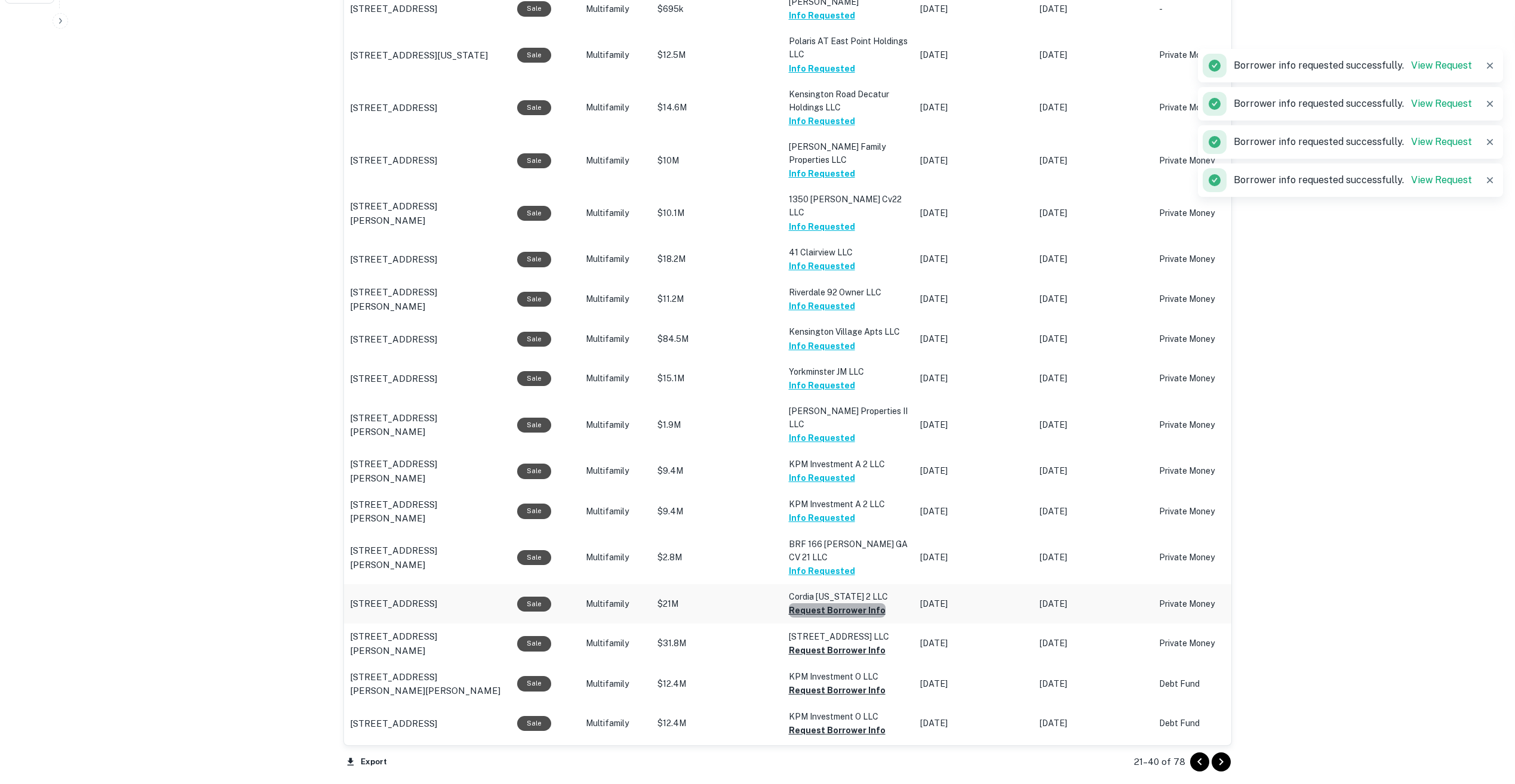
click at [841, 603] on button "Request Borrower Info" at bounding box center [837, 610] width 97 height 14
click at [845, 614] on button "Request Borrower Info" at bounding box center [817, 610] width 57 height 14
click at [848, 683] on button "Request Borrower Info" at bounding box center [837, 690] width 97 height 14
click at [862, 723] on button "Request Borrower Info" at bounding box center [837, 730] width 97 height 14
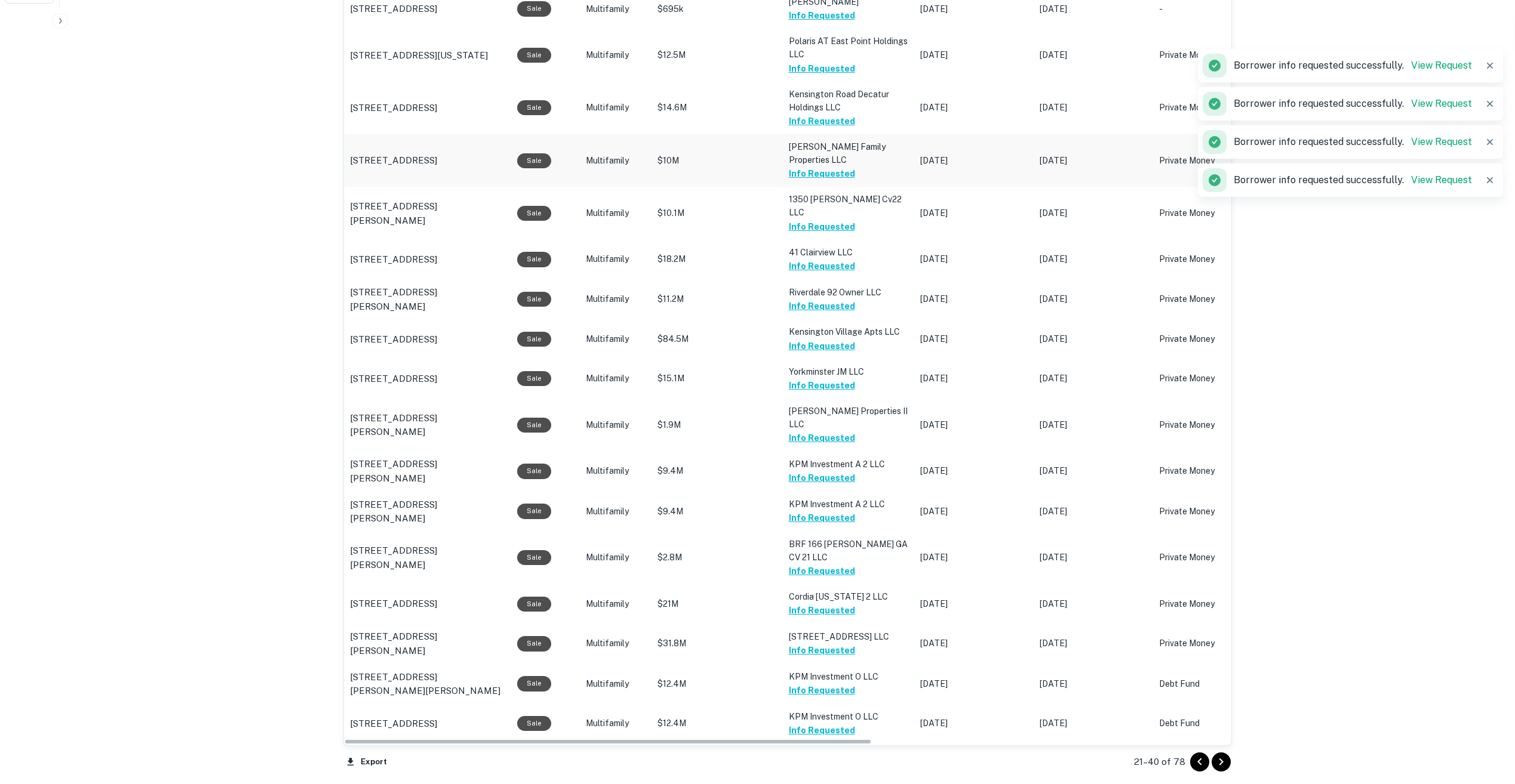
scroll to position [0, 0]
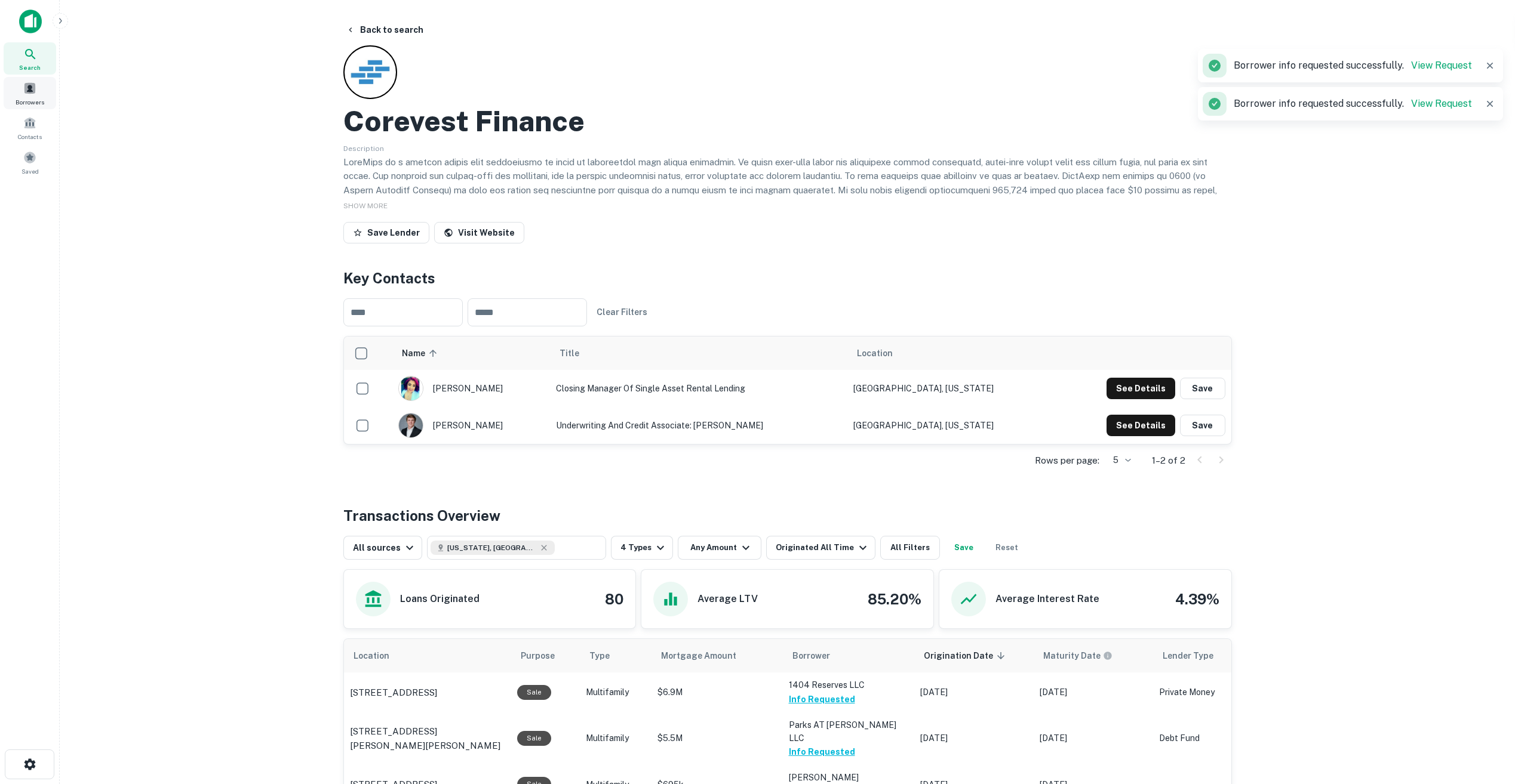
click at [24, 87] on span at bounding box center [30, 88] width 13 height 13
